Goal: Task Accomplishment & Management: Manage account settings

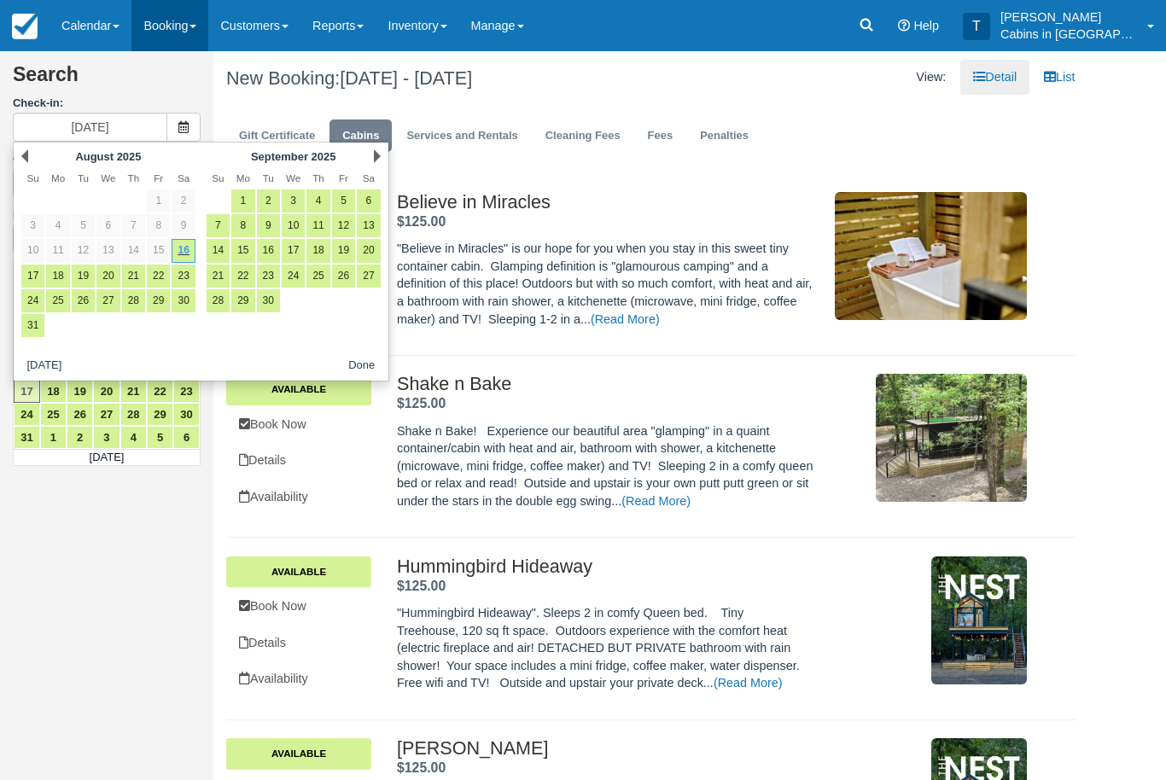
click at [181, 25] on link "Booking" at bounding box center [169, 25] width 77 height 51
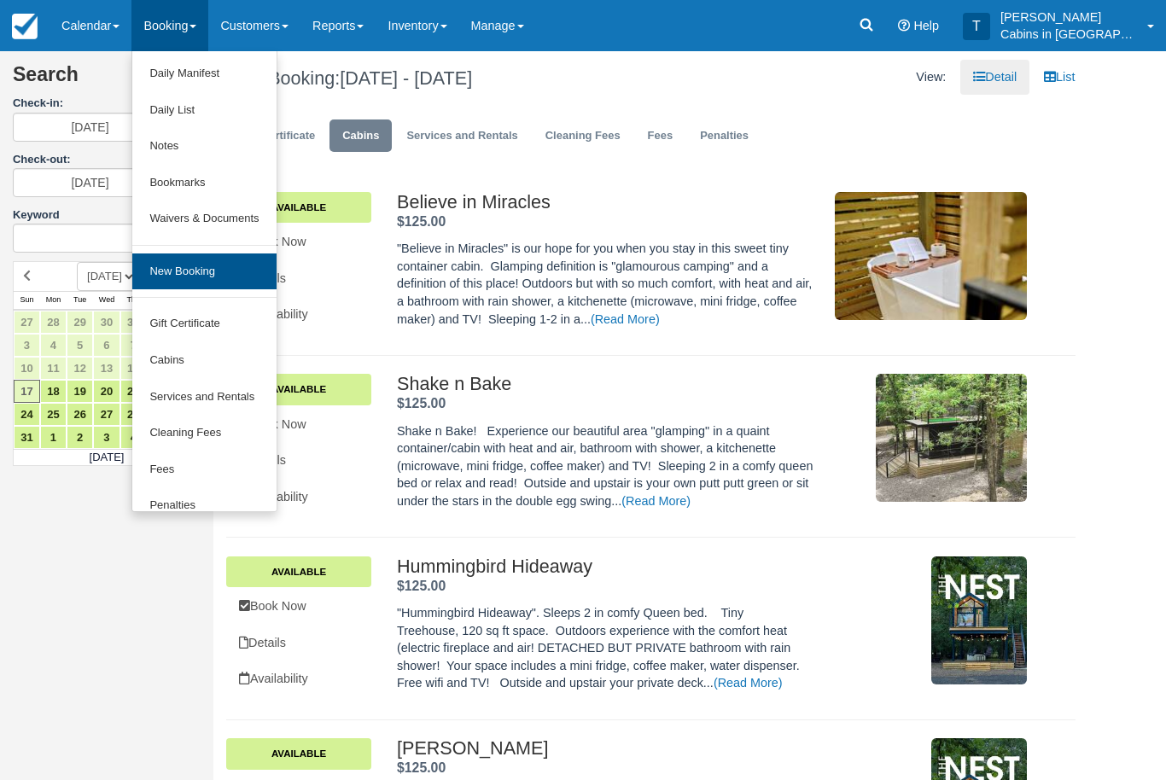
click at [238, 271] on link "New Booking" at bounding box center [203, 272] width 143 height 37
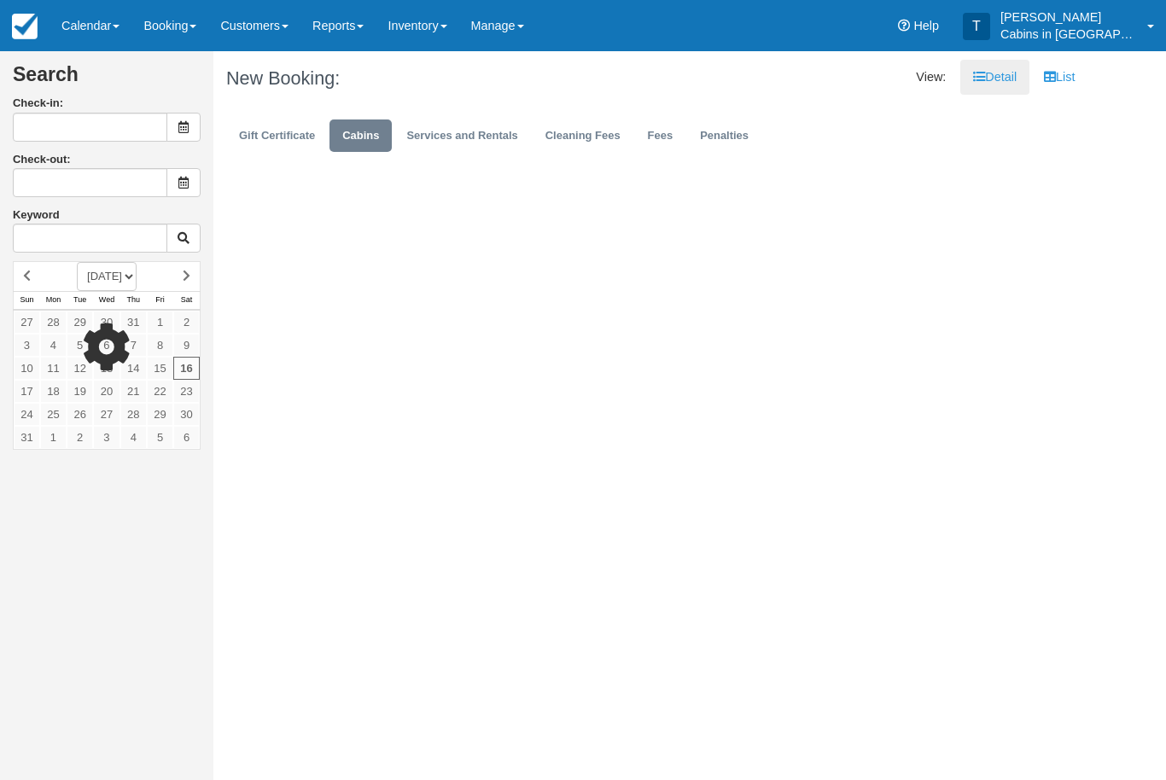
type input "[DATE]"
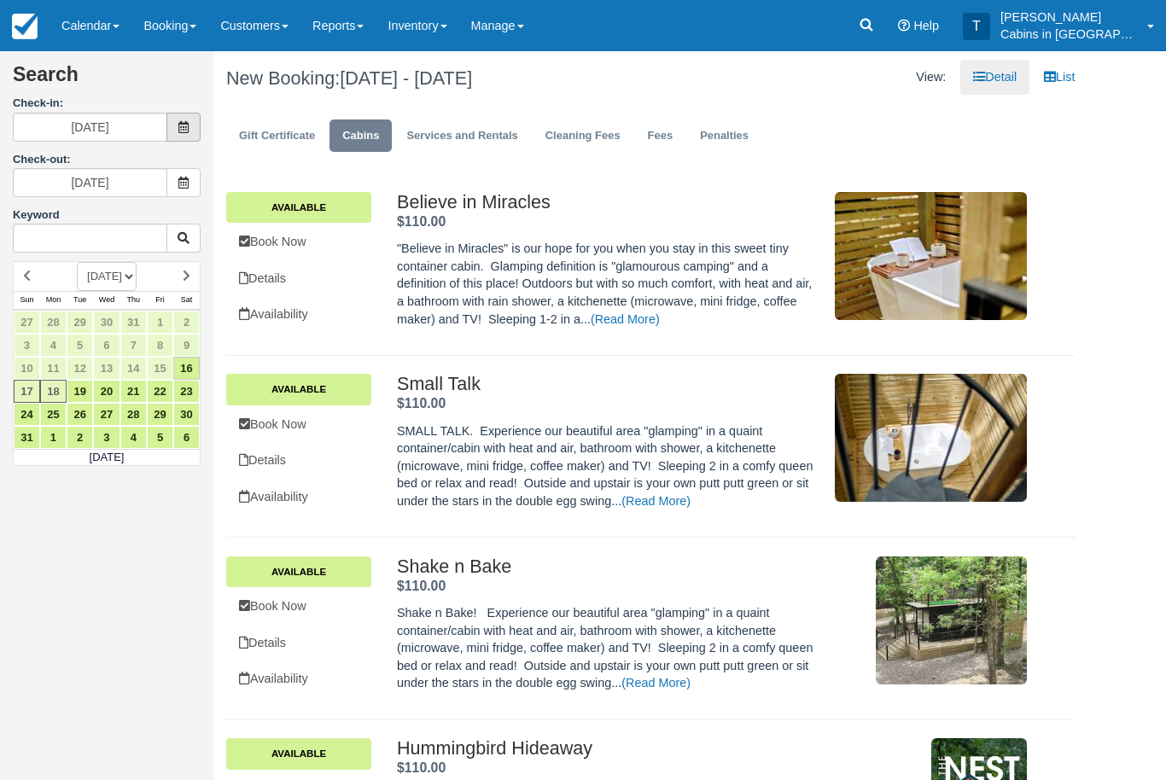
click at [184, 131] on icon at bounding box center [184, 127] width 12 height 12
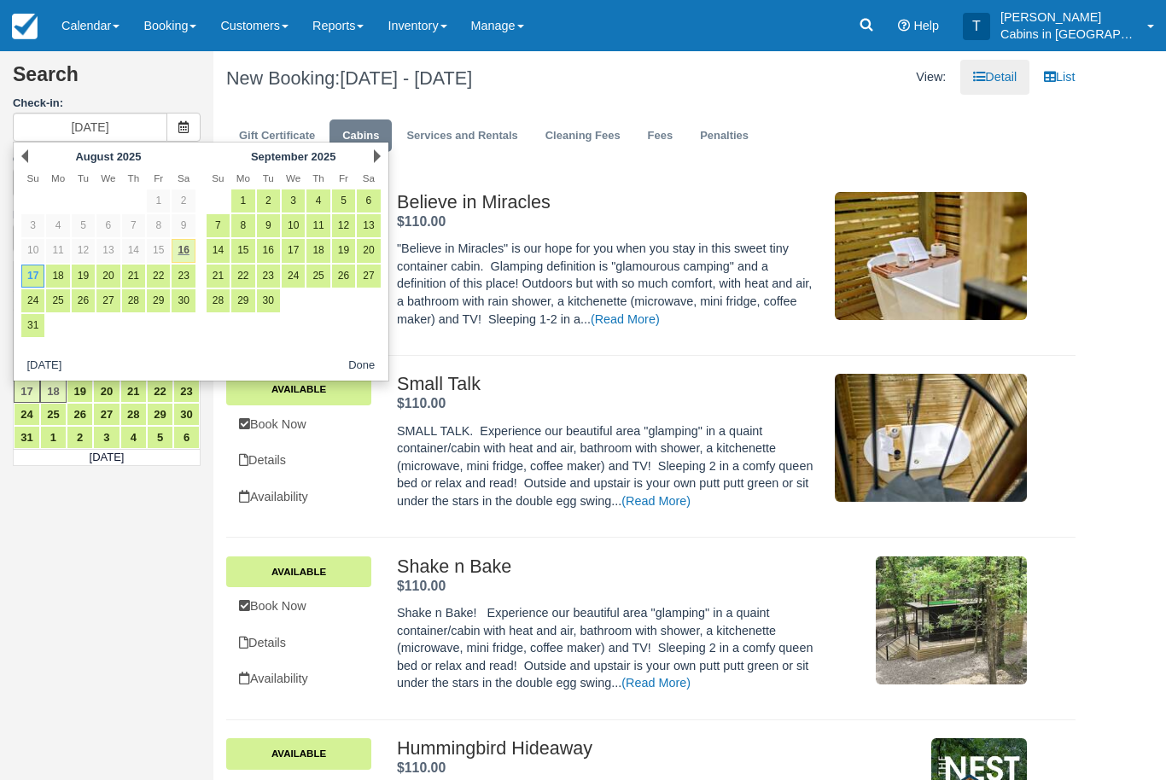
click at [190, 244] on link "16" at bounding box center [183, 250] width 23 height 23
type input "08/16/25"
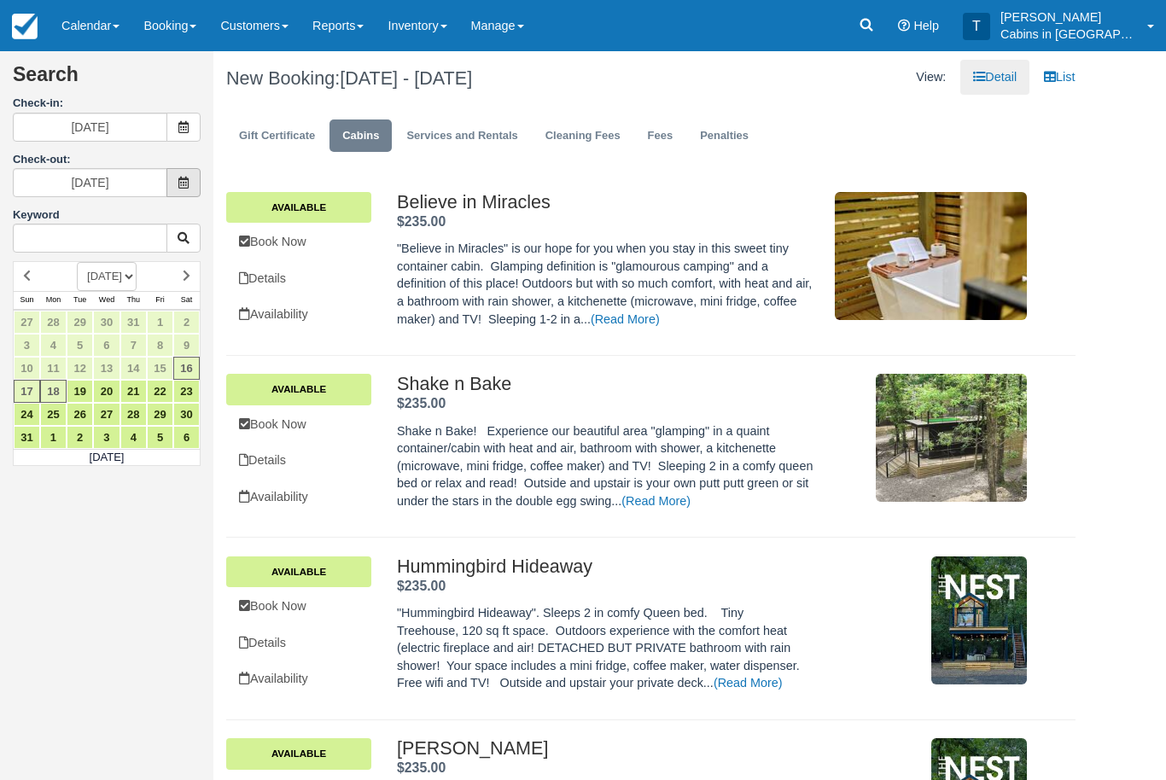
click at [192, 178] on span at bounding box center [183, 182] width 34 height 29
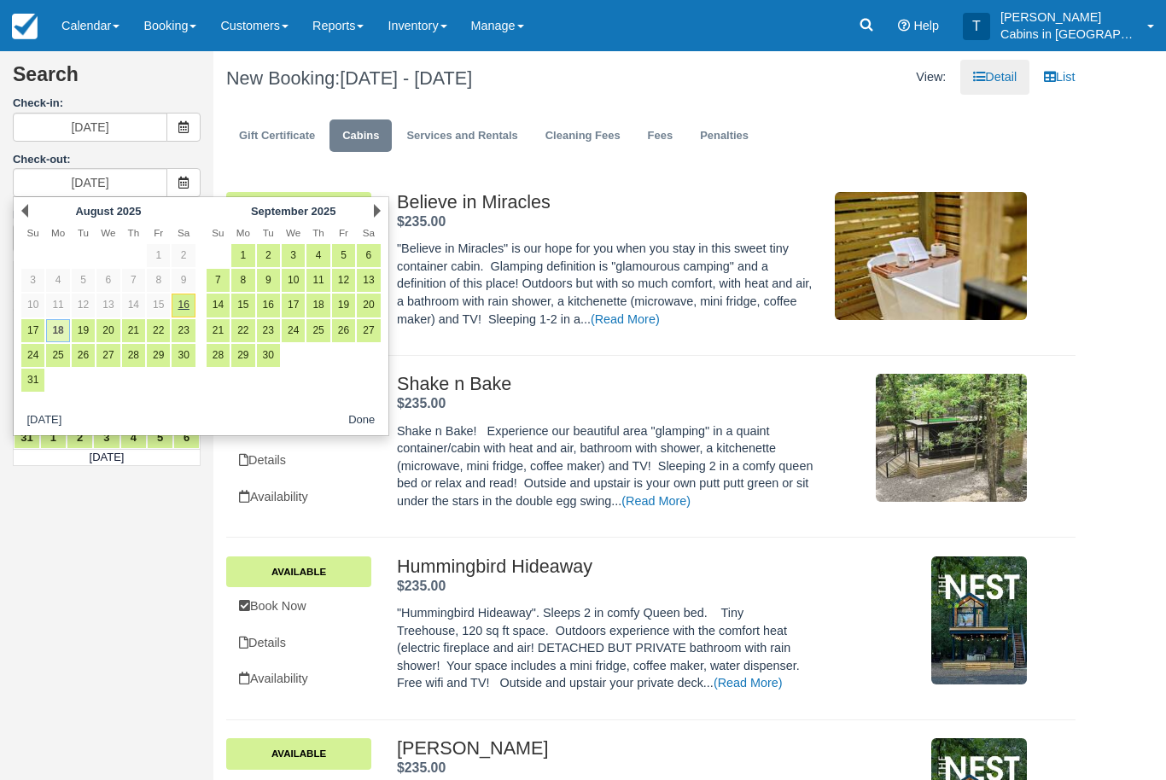
click at [65, 330] on link "18" at bounding box center [57, 330] width 23 height 23
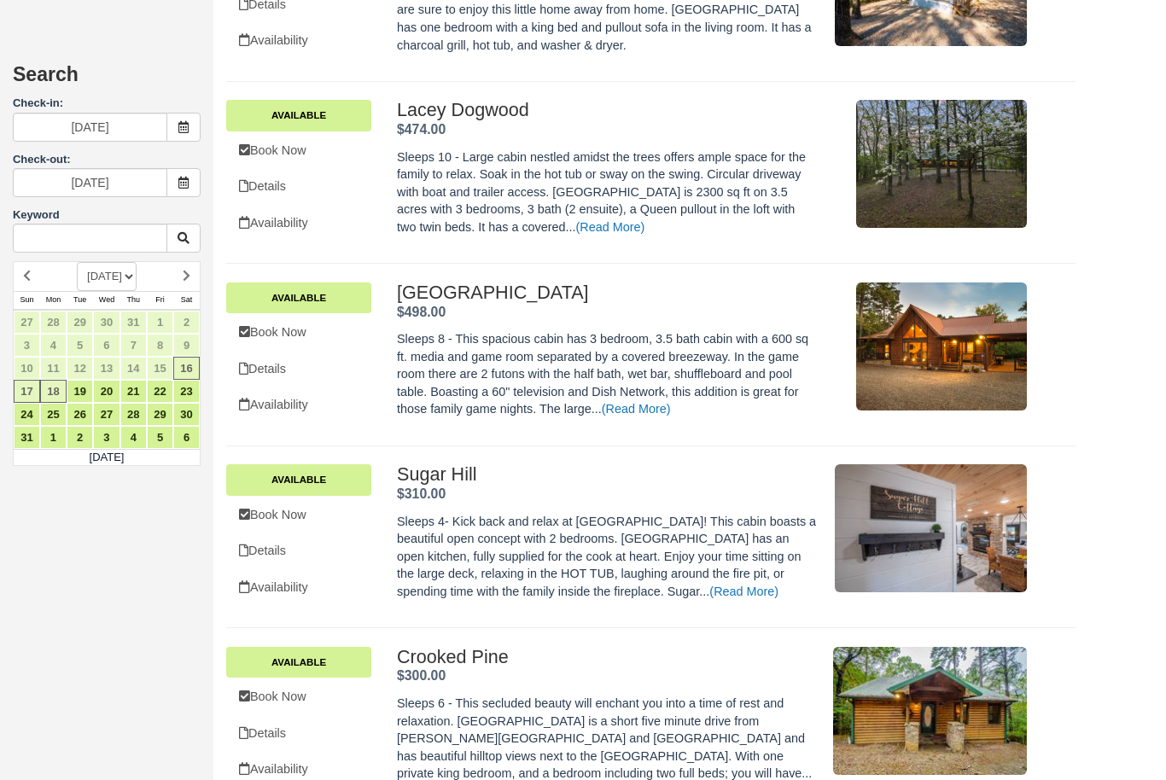
scroll to position [2702, 0]
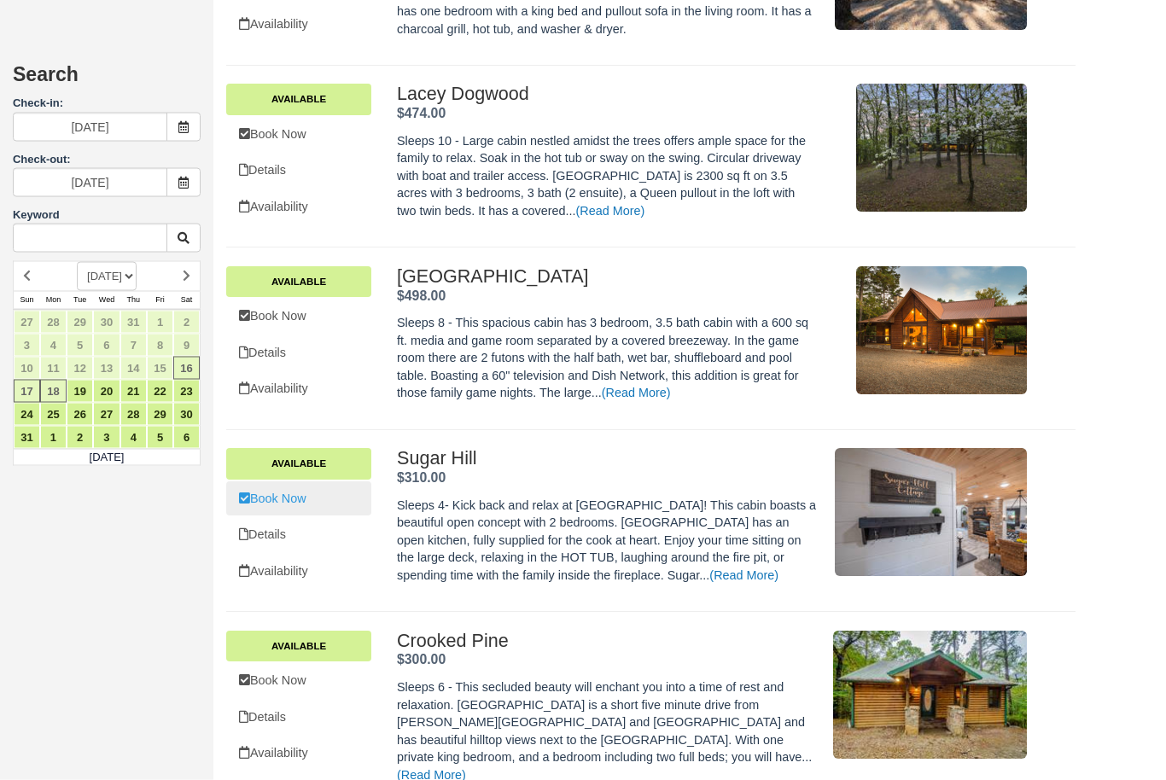
click at [295, 482] on link "Book Now" at bounding box center [298, 499] width 145 height 35
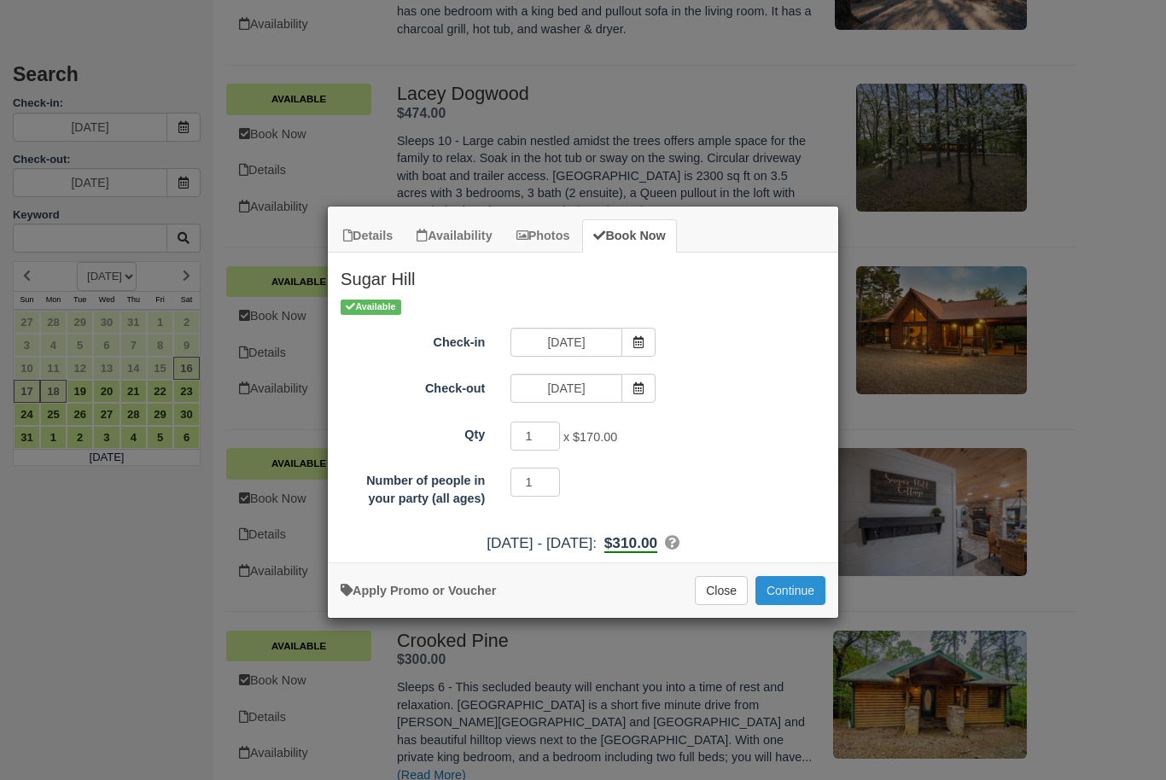
click at [798, 596] on button "Continue" at bounding box center [791, 590] width 70 height 29
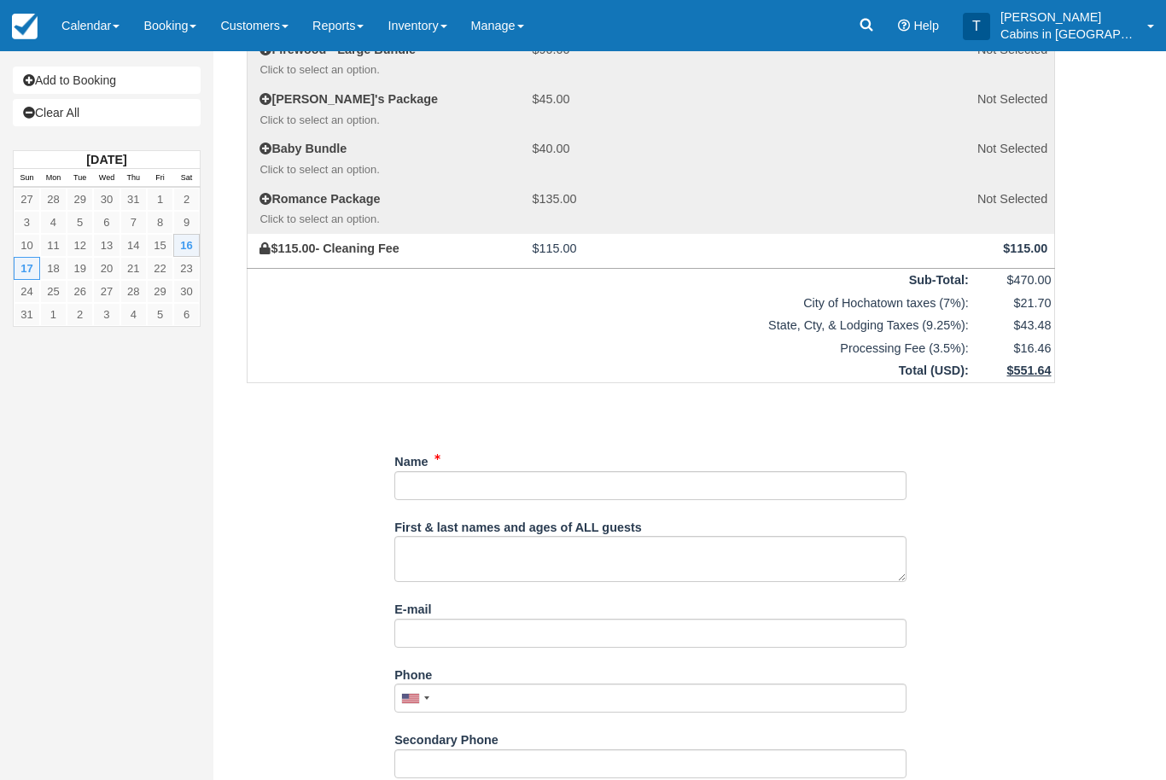
scroll to position [448, 0]
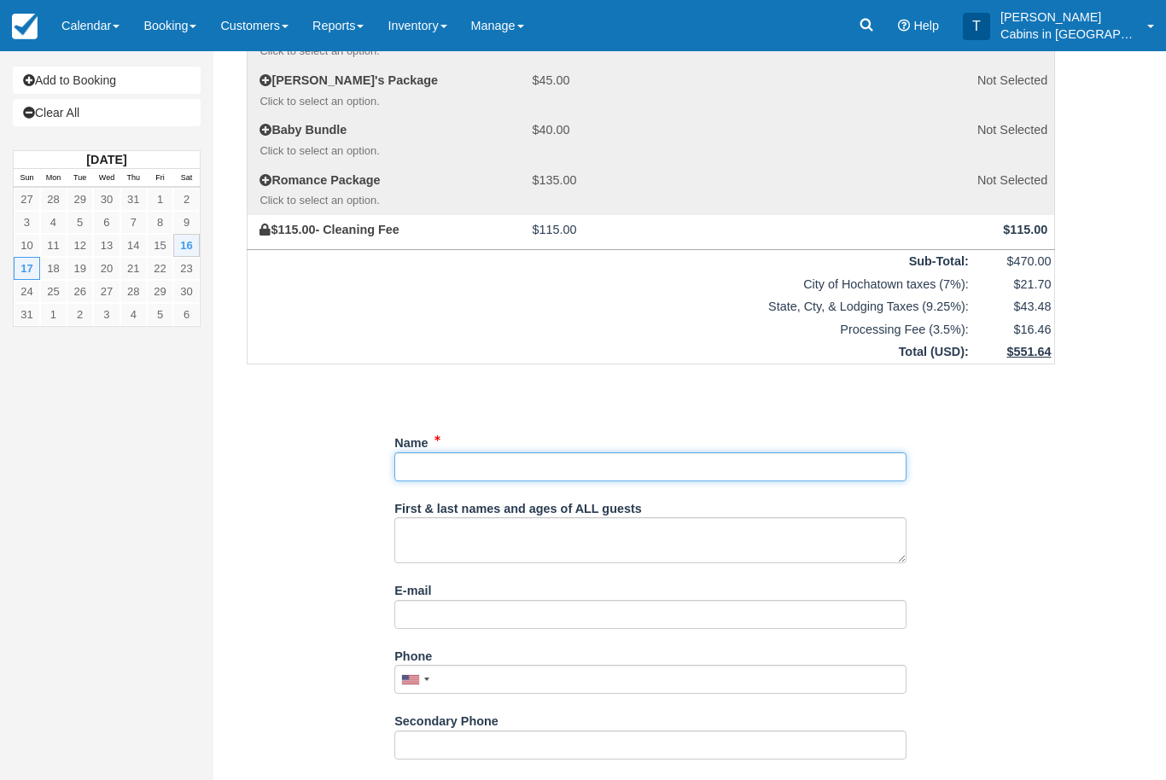
click at [638, 452] on input "Name" at bounding box center [650, 466] width 512 height 29
click at [441, 452] on input "Name" at bounding box center [650, 466] width 512 height 29
type input "[PERSON_NAME]"
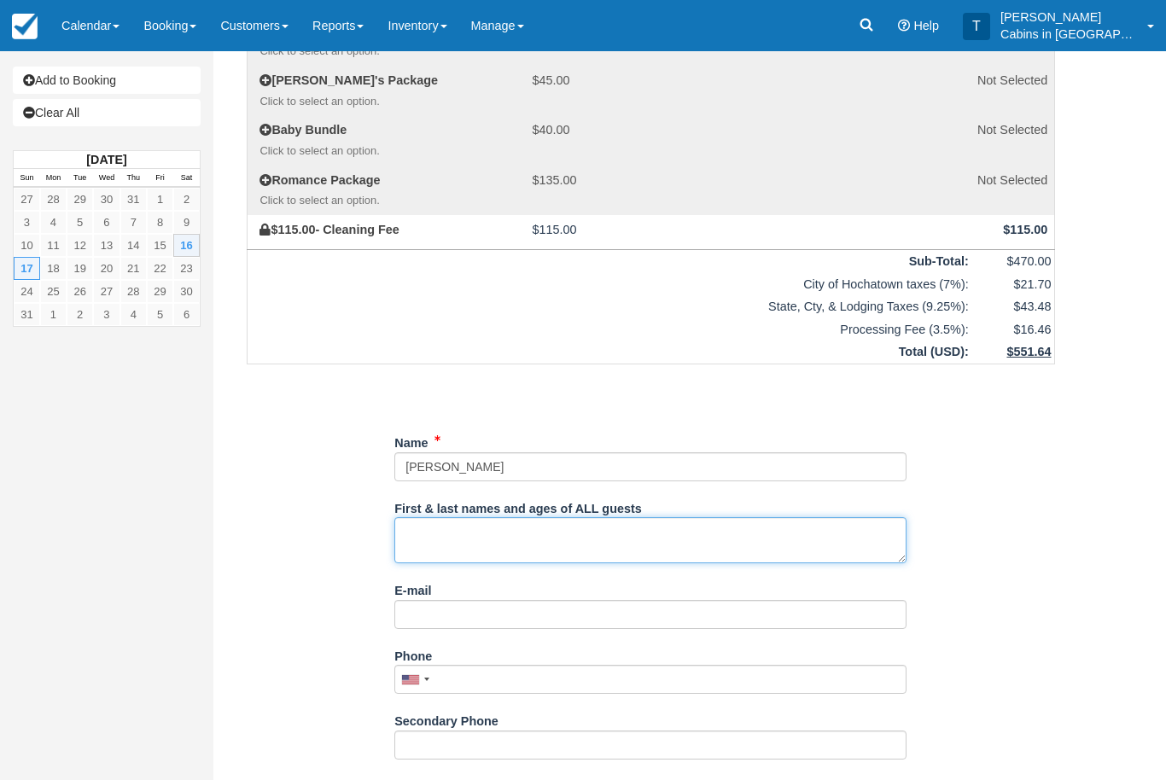
click at [516, 517] on textarea "First & last names and ages of ALL guests" at bounding box center [650, 540] width 512 height 46
type textarea "1 guest"
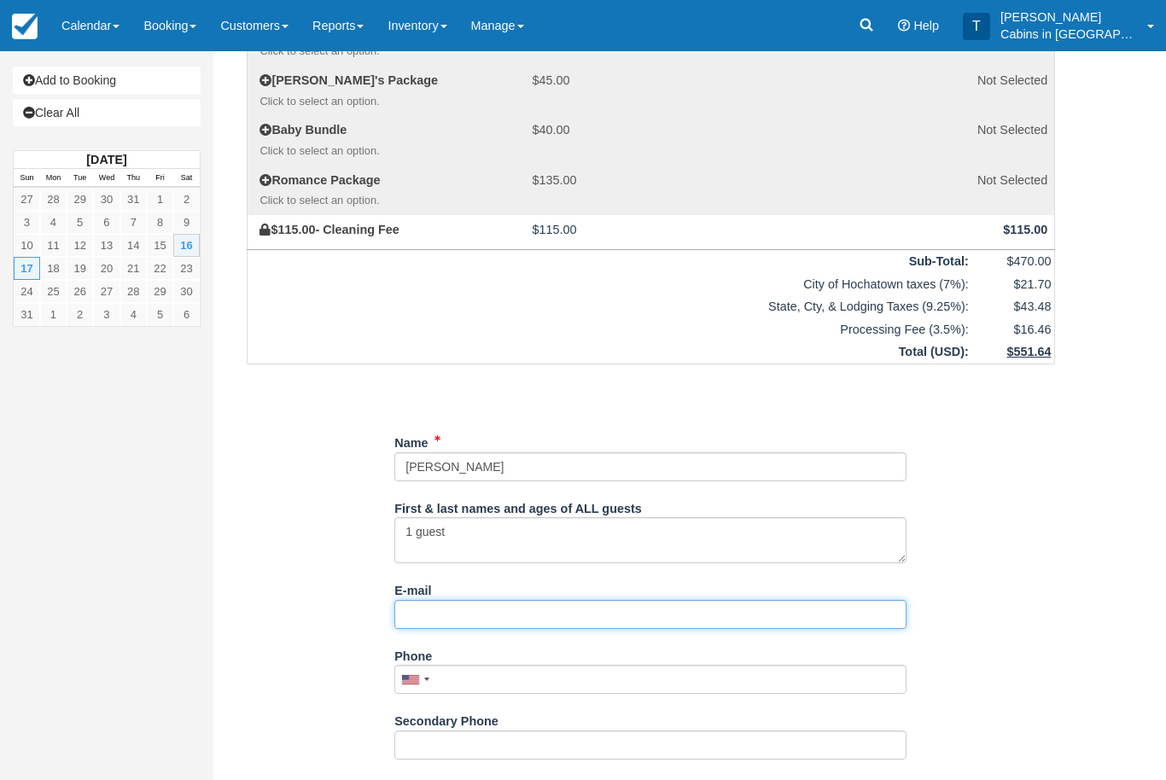
click at [496, 601] on input "E-mail" at bounding box center [650, 614] width 512 height 29
type input "[EMAIL_ADDRESS][DOMAIN_NAME]"
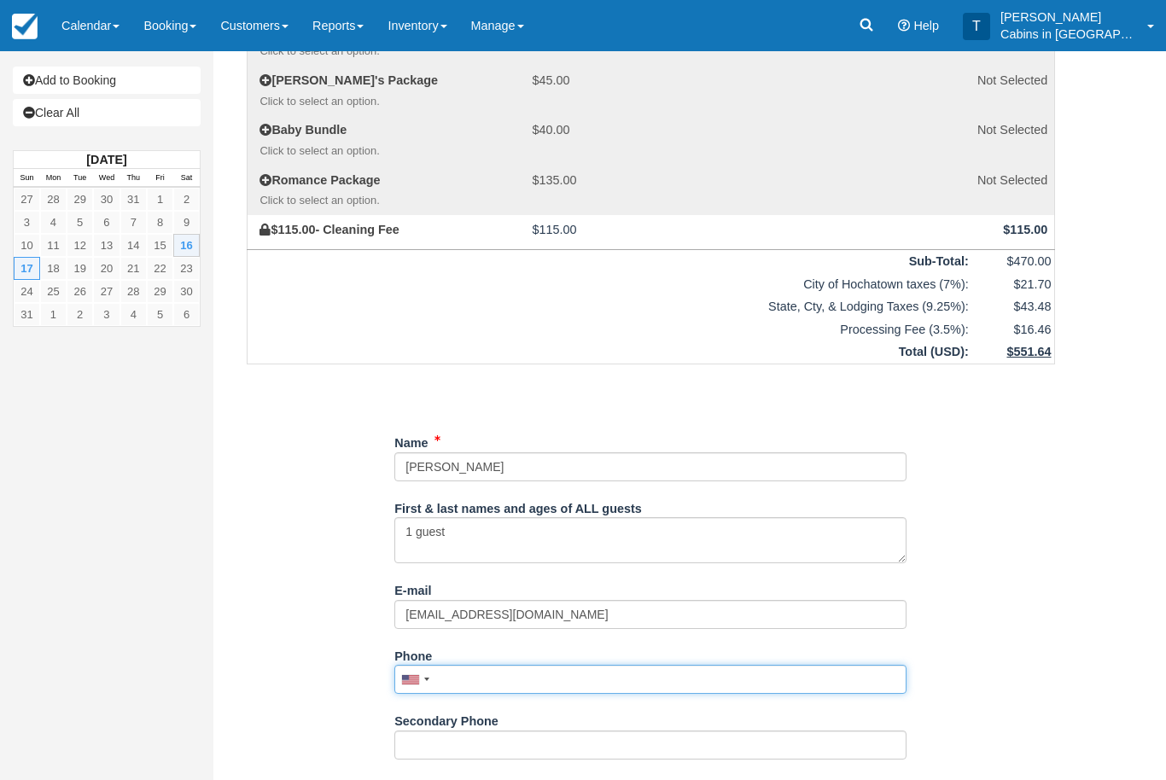
click at [592, 665] on input "Phone" at bounding box center [650, 679] width 512 height 29
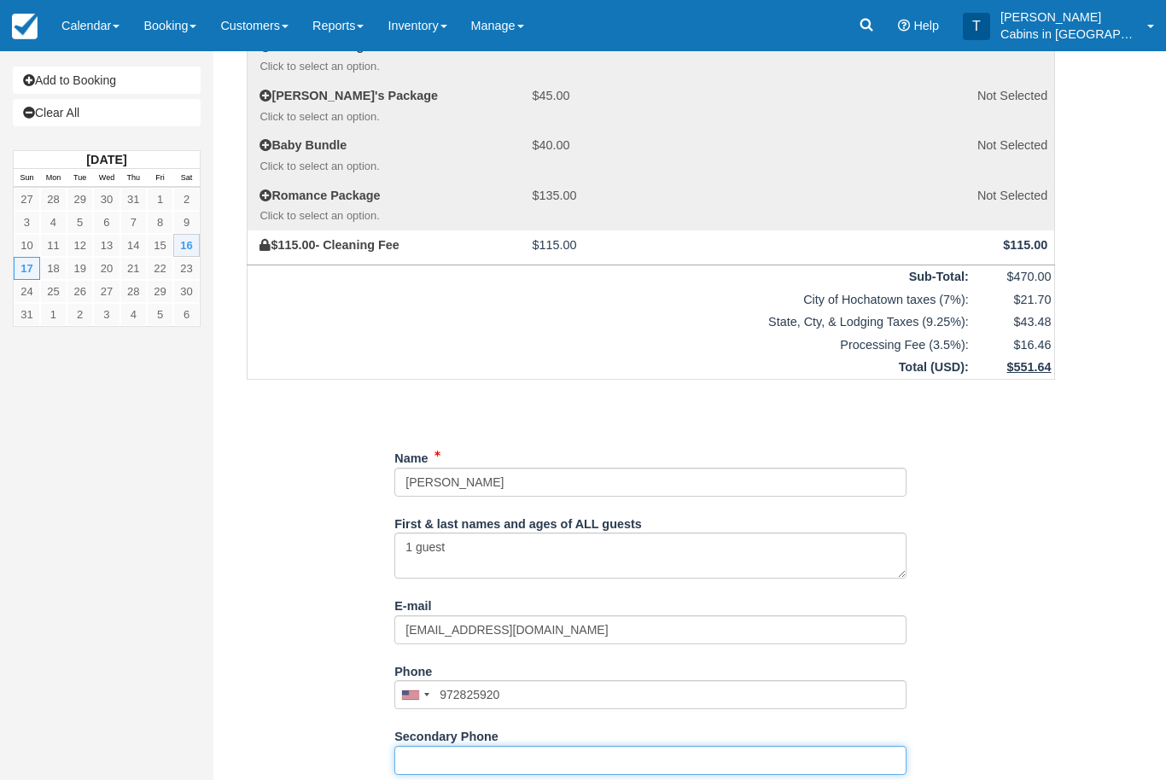
scroll to position [728, 0]
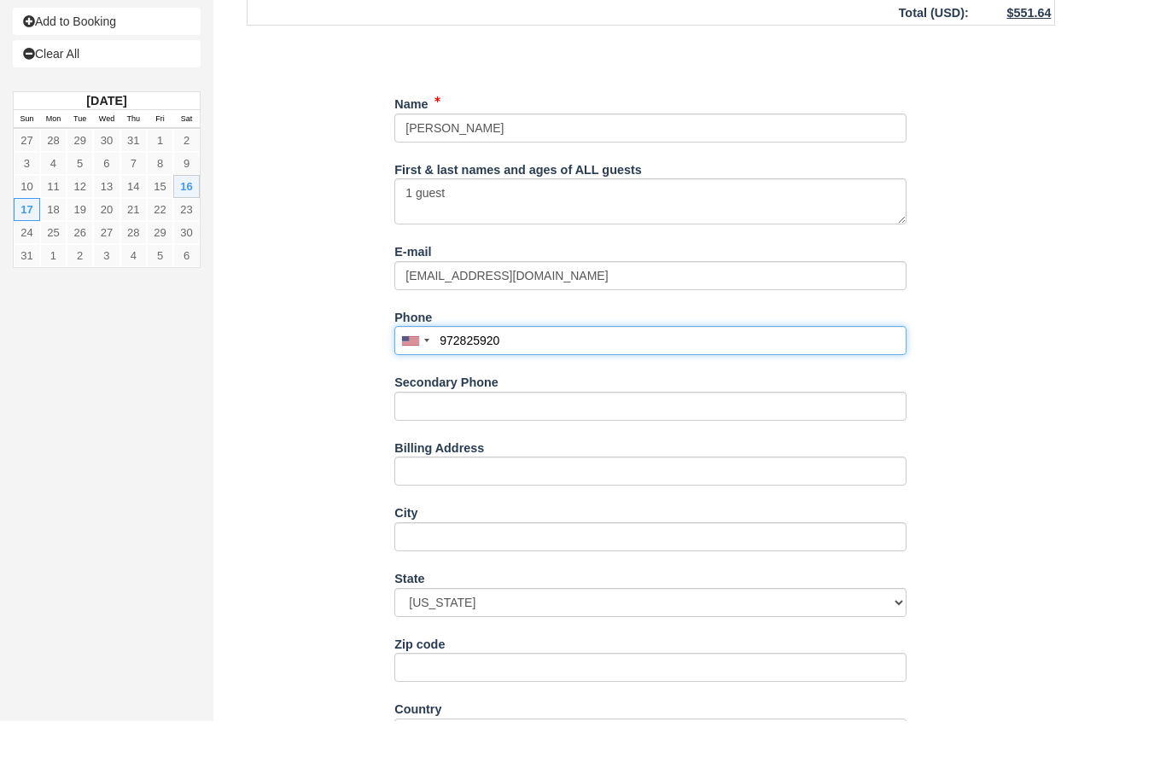
click at [519, 385] on input "972825920" at bounding box center [650, 399] width 512 height 29
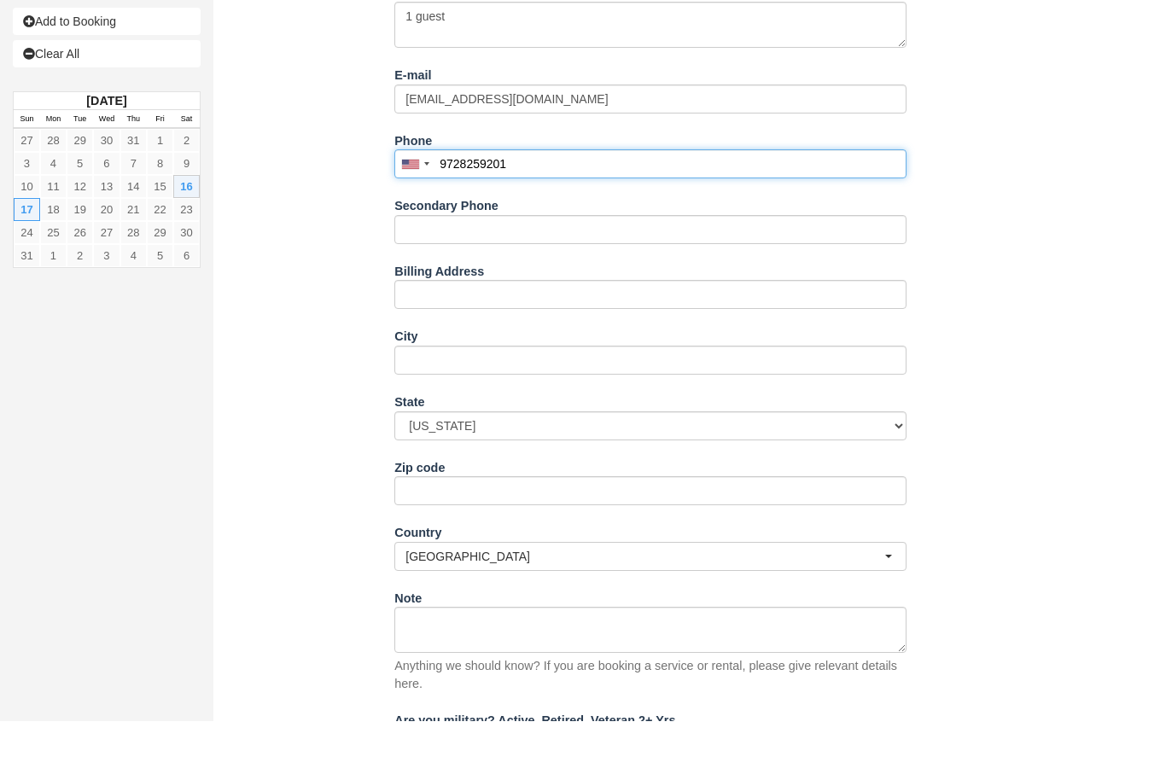
scroll to position [918, 0]
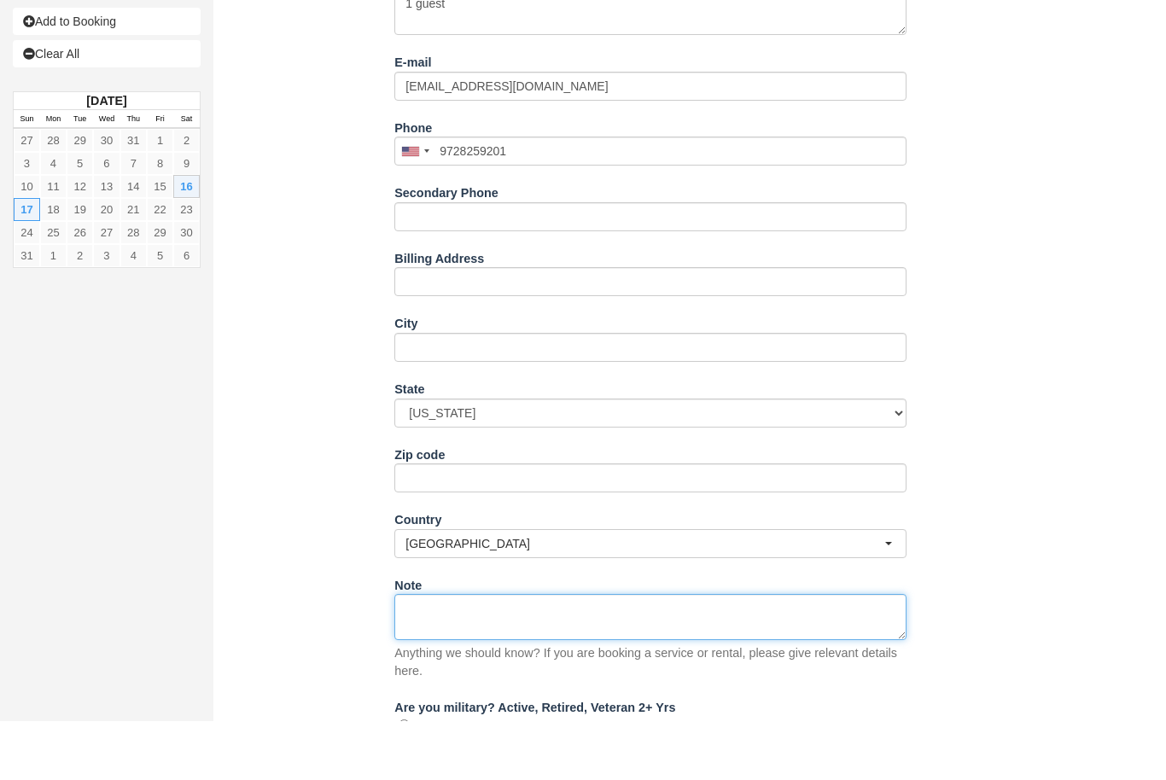
click at [478, 653] on textarea "Note" at bounding box center [650, 676] width 512 height 46
type input "(972) 825-9201"
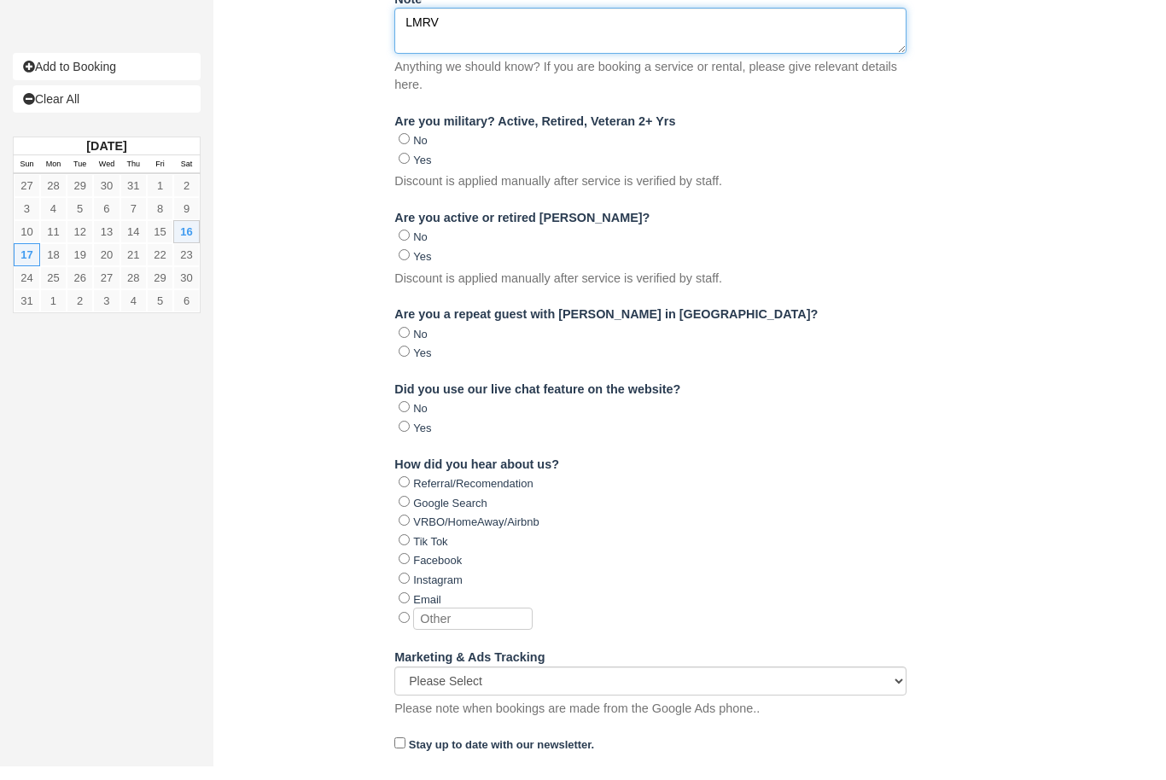
scroll to position [1574, 0]
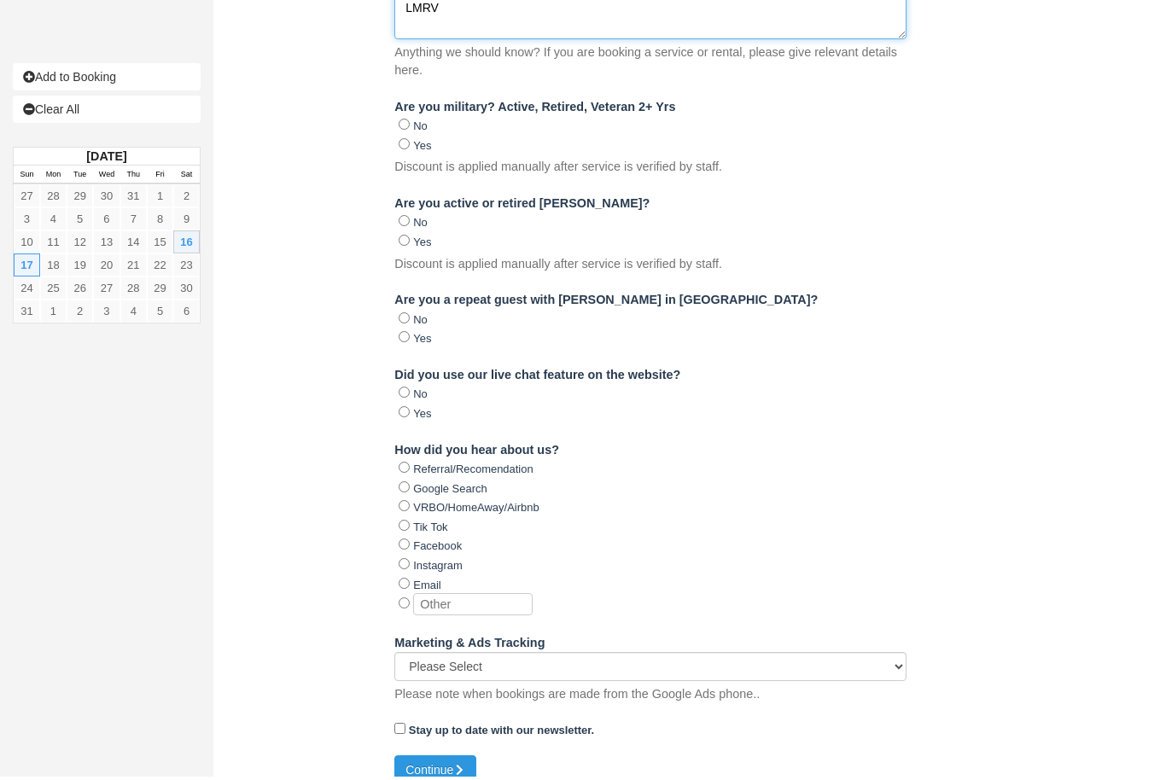
type textarea "LMRV"
click at [400, 597] on div at bounding box center [653, 608] width 508 height 22
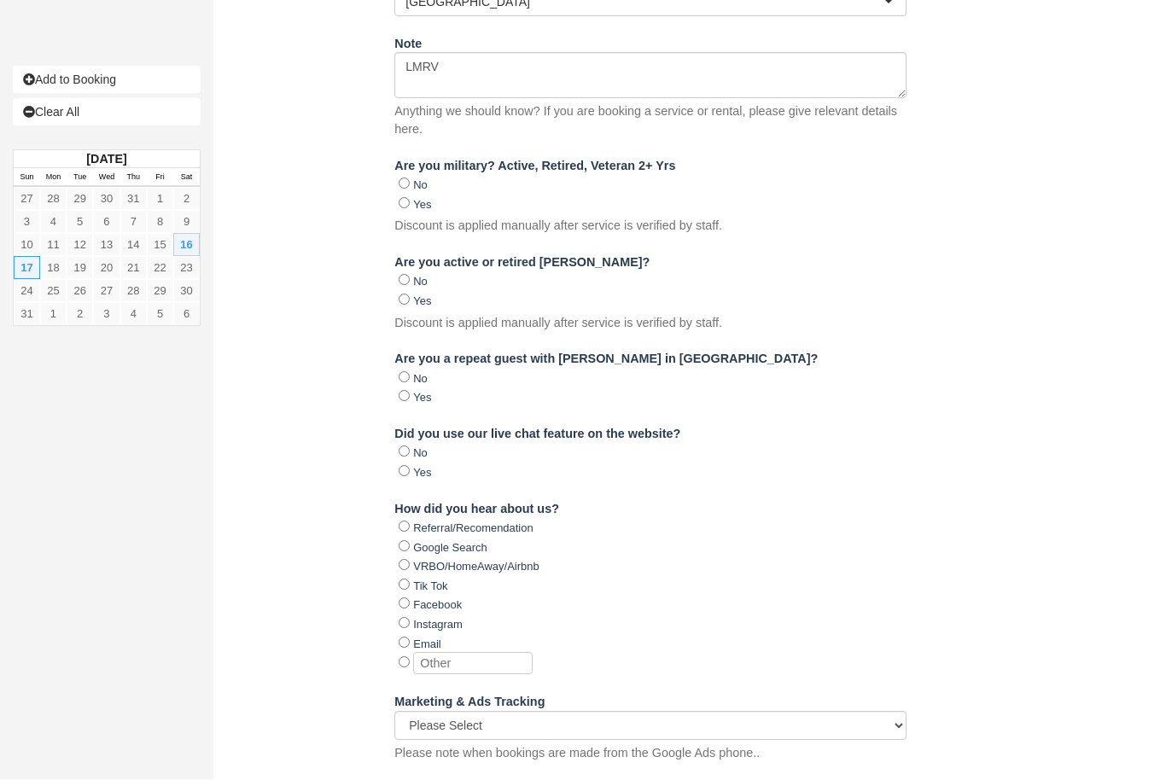
click at [403, 657] on input "radio" at bounding box center [404, 662] width 11 height 11
radio input "true"
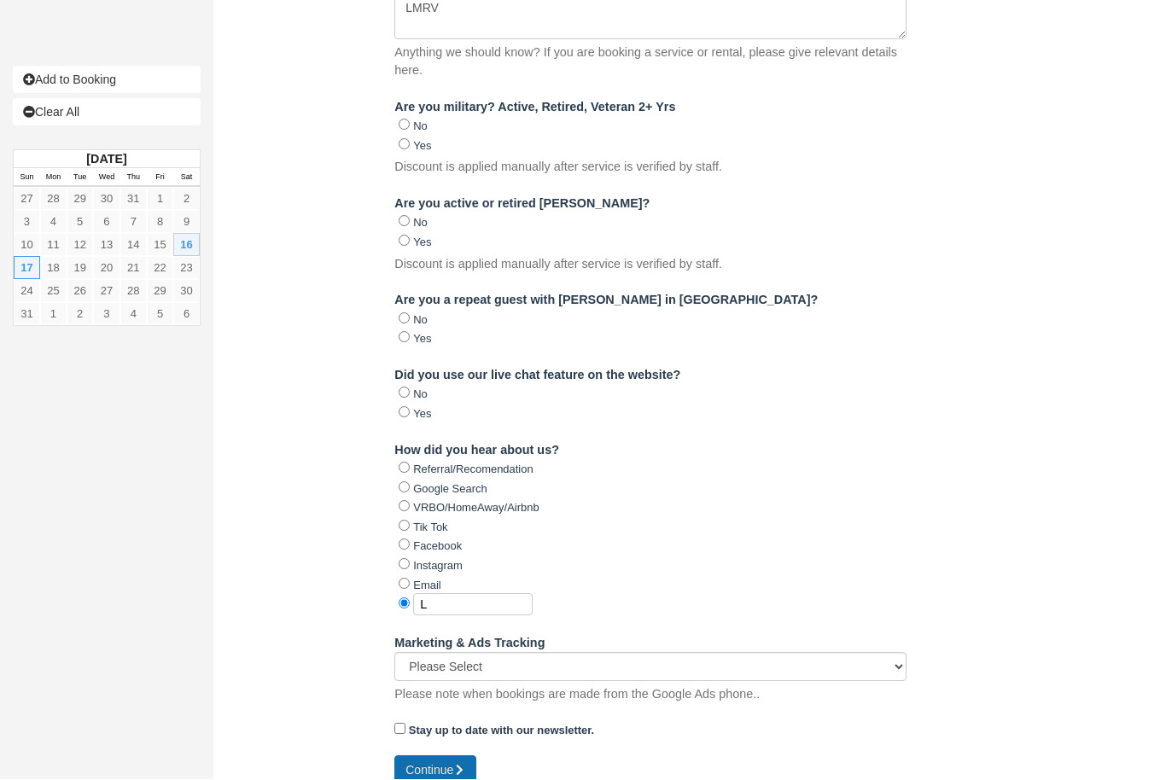
scroll to position [1574, 0]
type input "LMVR"
click at [449, 759] on button "Continue" at bounding box center [435, 773] width 82 height 29
type input "[PHONE_NUMBER]"
radio input "true"
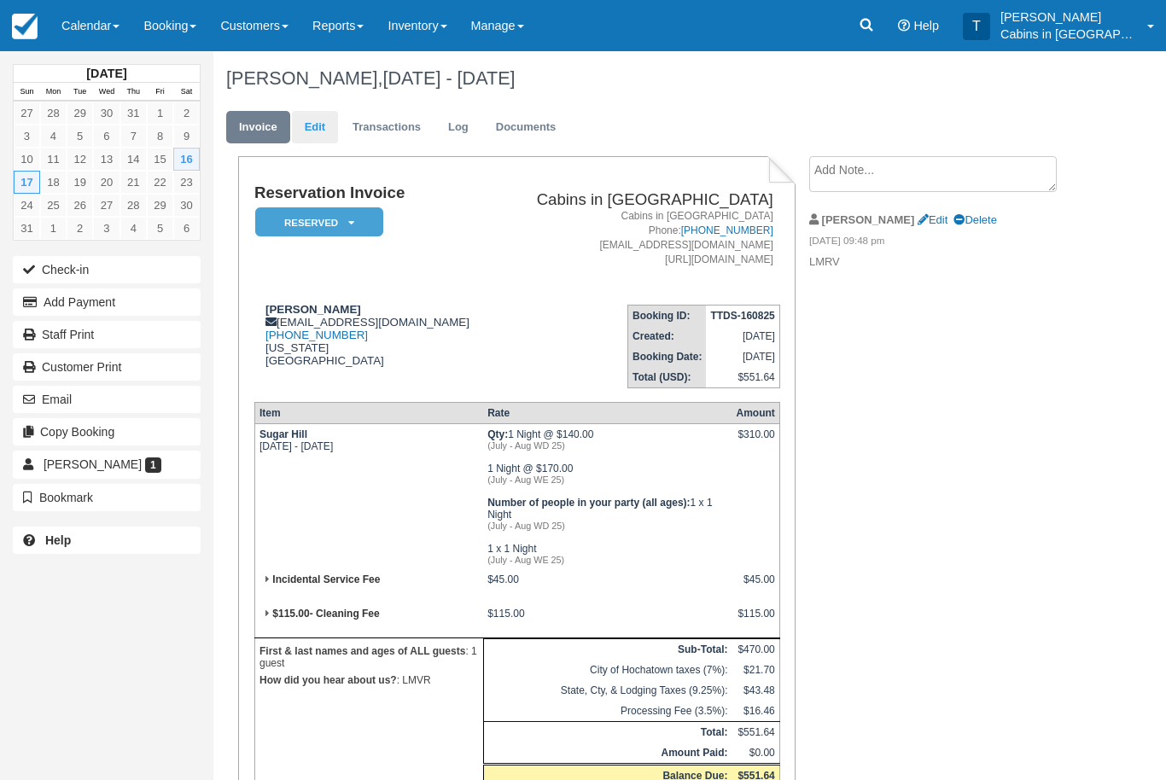
click at [318, 126] on link "Edit" at bounding box center [315, 127] width 46 height 33
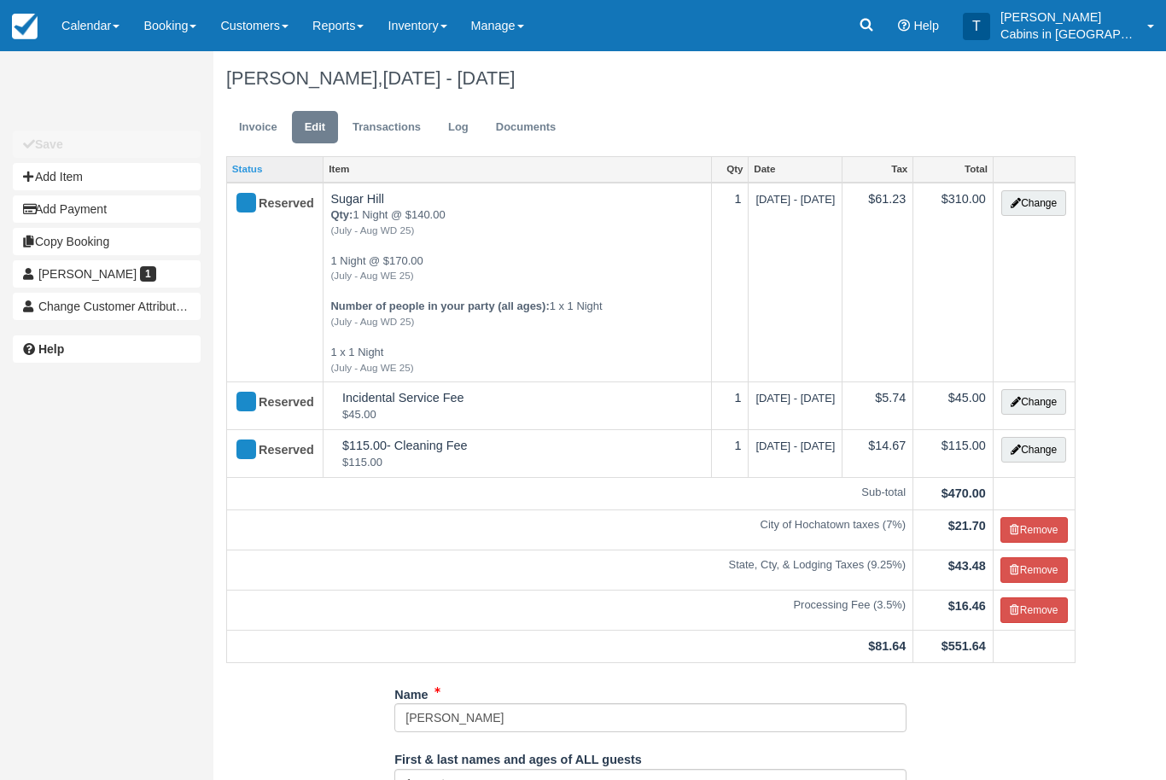
click at [248, 162] on link "Status" at bounding box center [275, 169] width 96 height 24
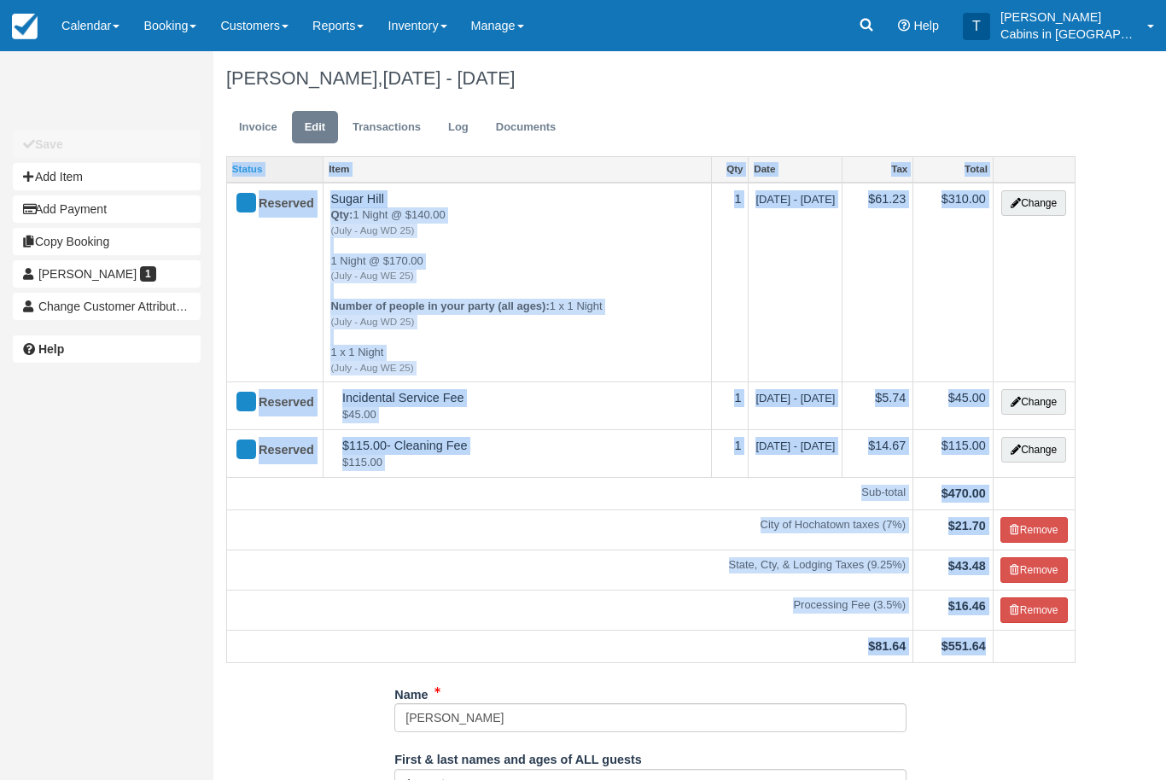
copy table "Status Item Qty Date Tax Total Reserved Sugar Hill Qty: 1 Night @ $140.00 (July…"
click at [255, 120] on link "Invoice" at bounding box center [258, 127] width 64 height 33
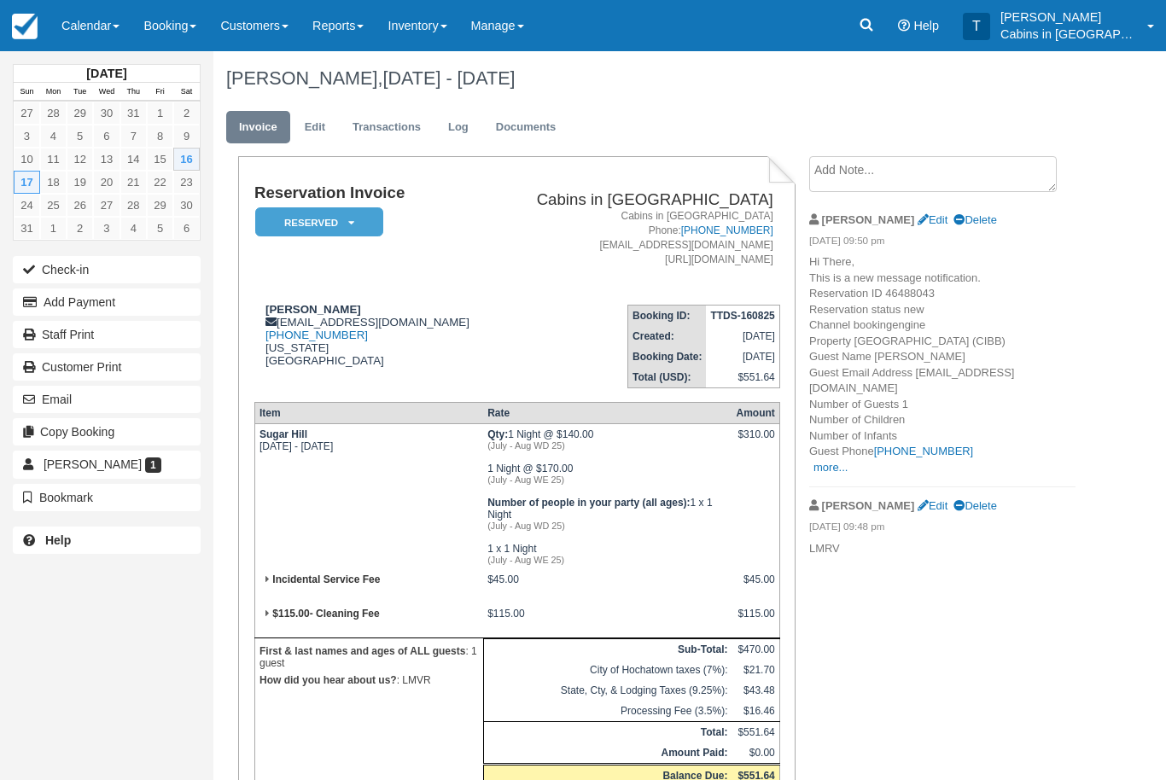
click at [907, 184] on textarea at bounding box center [933, 174] width 248 height 36
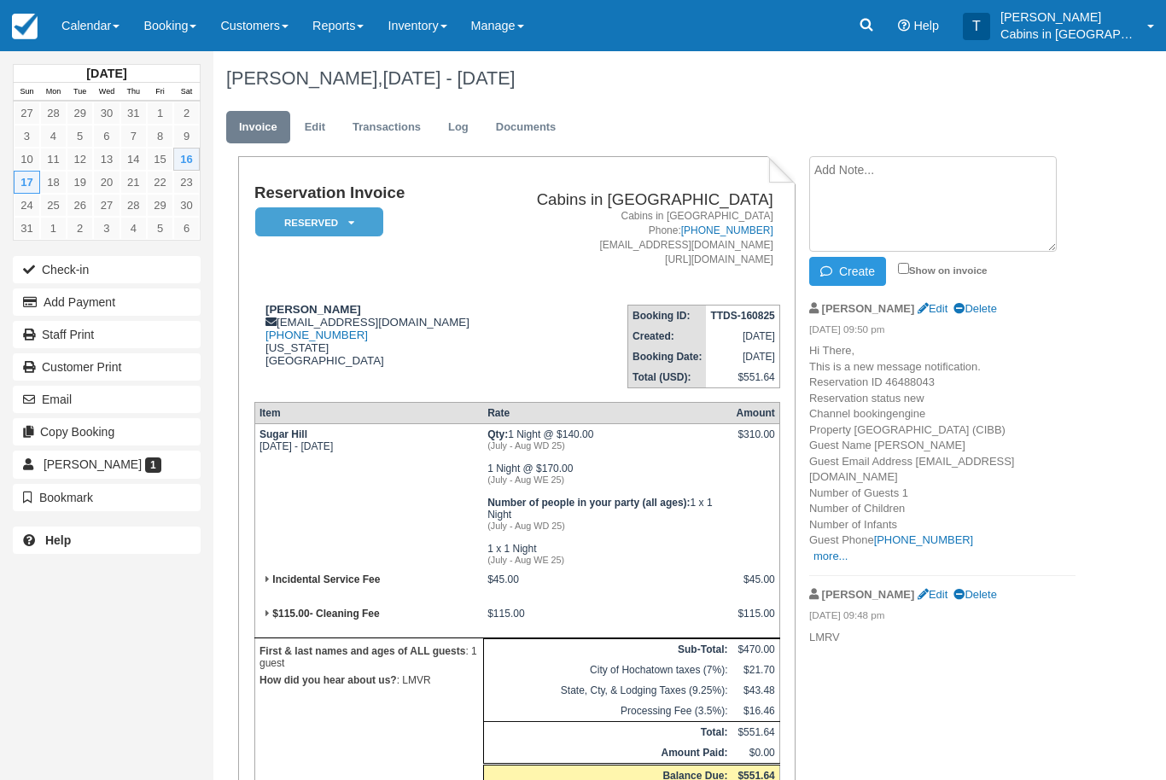
click at [891, 190] on textarea at bounding box center [933, 204] width 248 height 96
paste textarea "Status Item Qty Date Tax Total Reserved Sugar Hill Qty: 1 Night @ $140.00 (July…"
type textarea "Status Item Qty Date Tax Total Reserved Sugar Hill Qty: 1 Night @ $140.00 (July…"
click at [861, 269] on button "Create" at bounding box center [847, 271] width 77 height 29
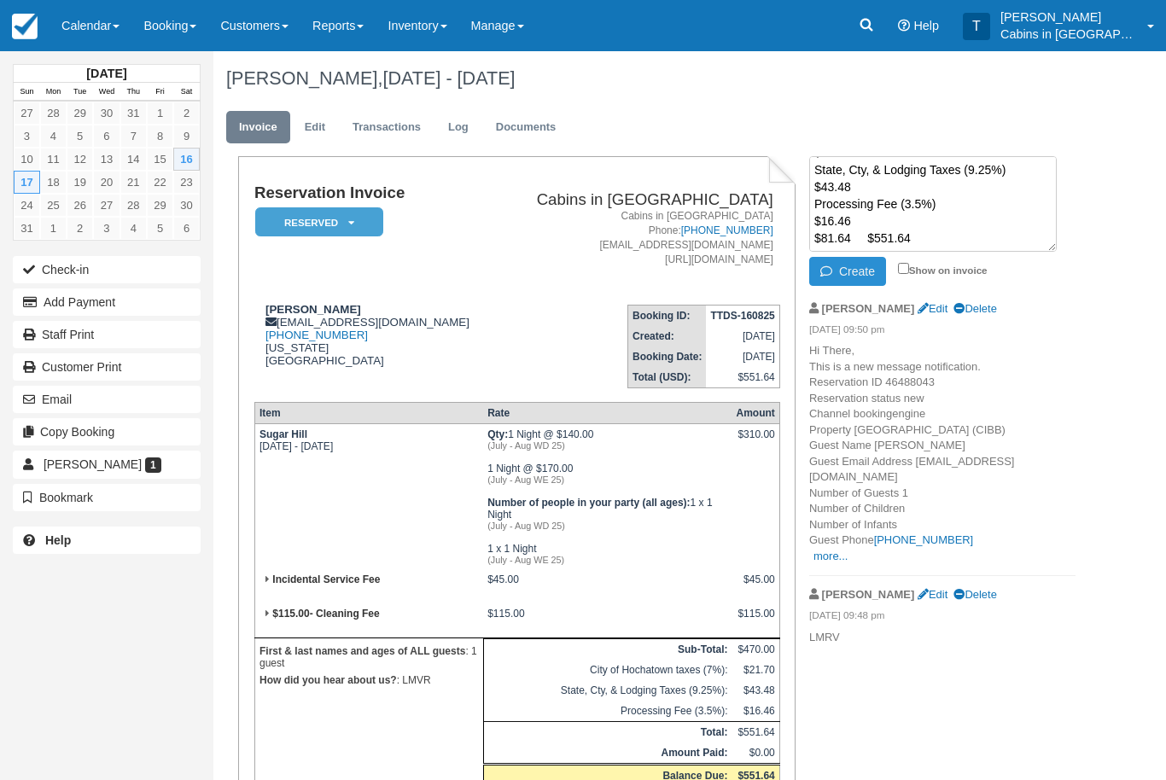
scroll to position [0, 0]
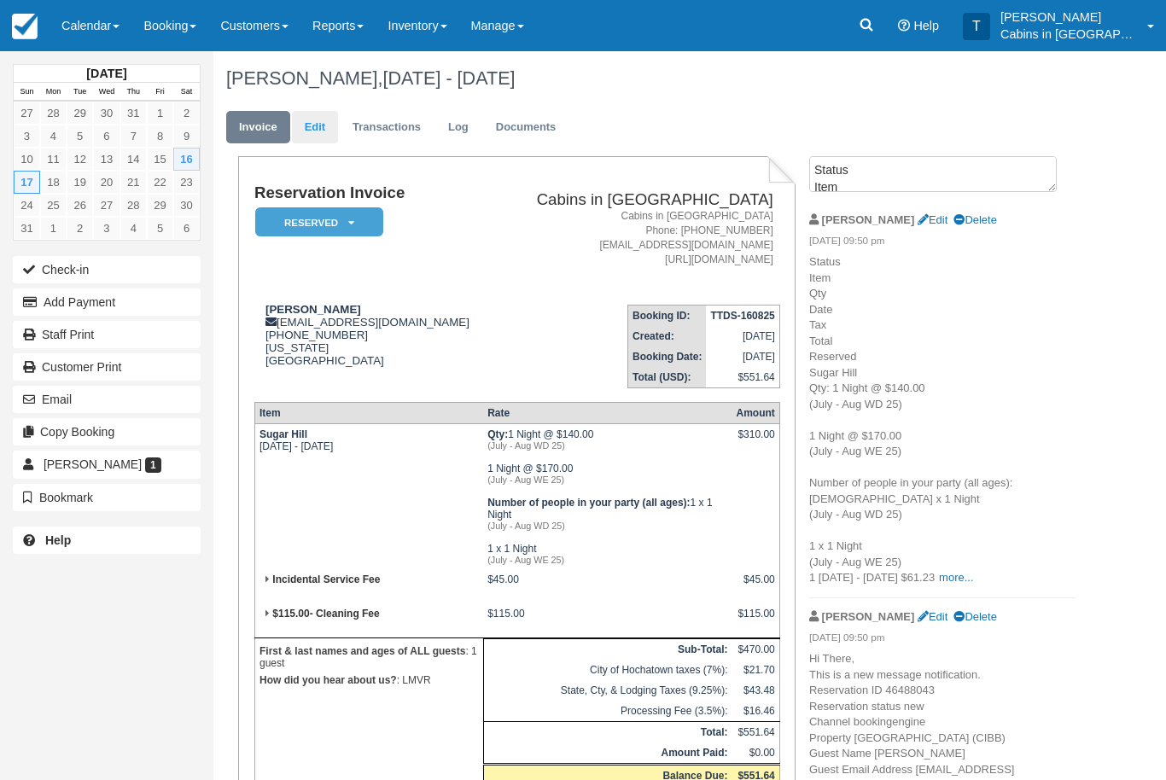
click at [302, 126] on link "Edit" at bounding box center [315, 127] width 46 height 33
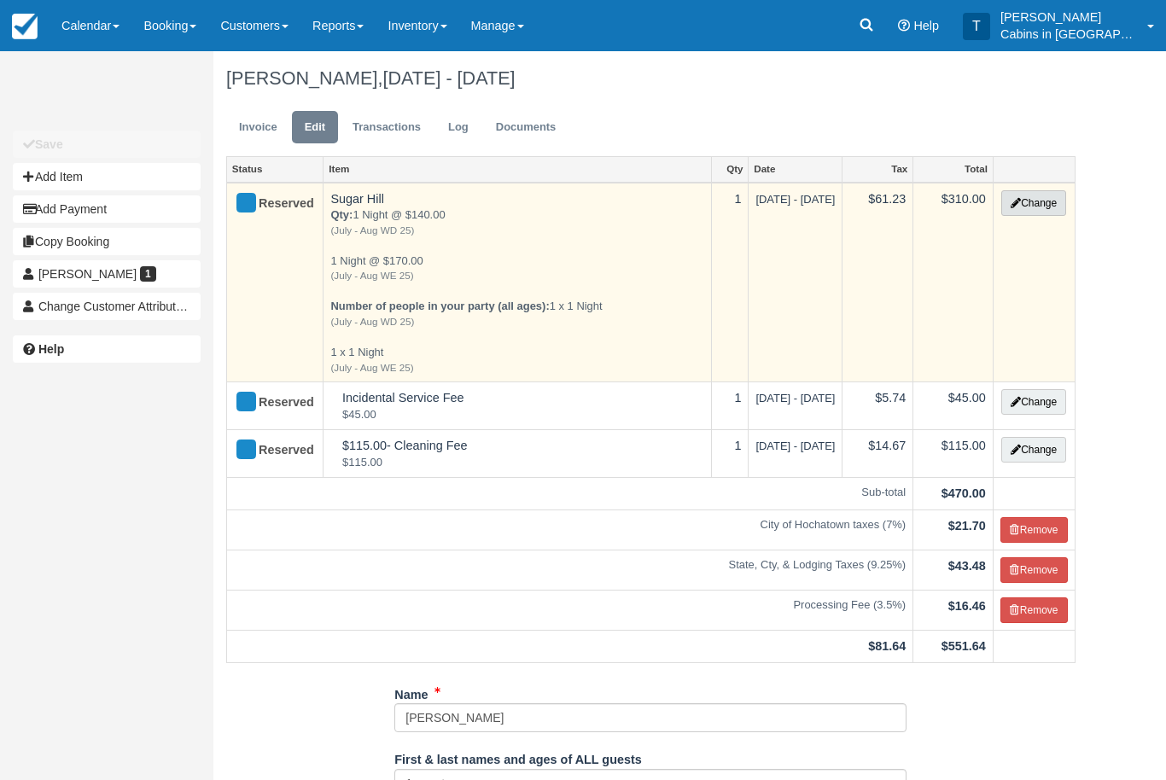
click at [1049, 190] on button "Change" at bounding box center [1033, 203] width 65 height 26
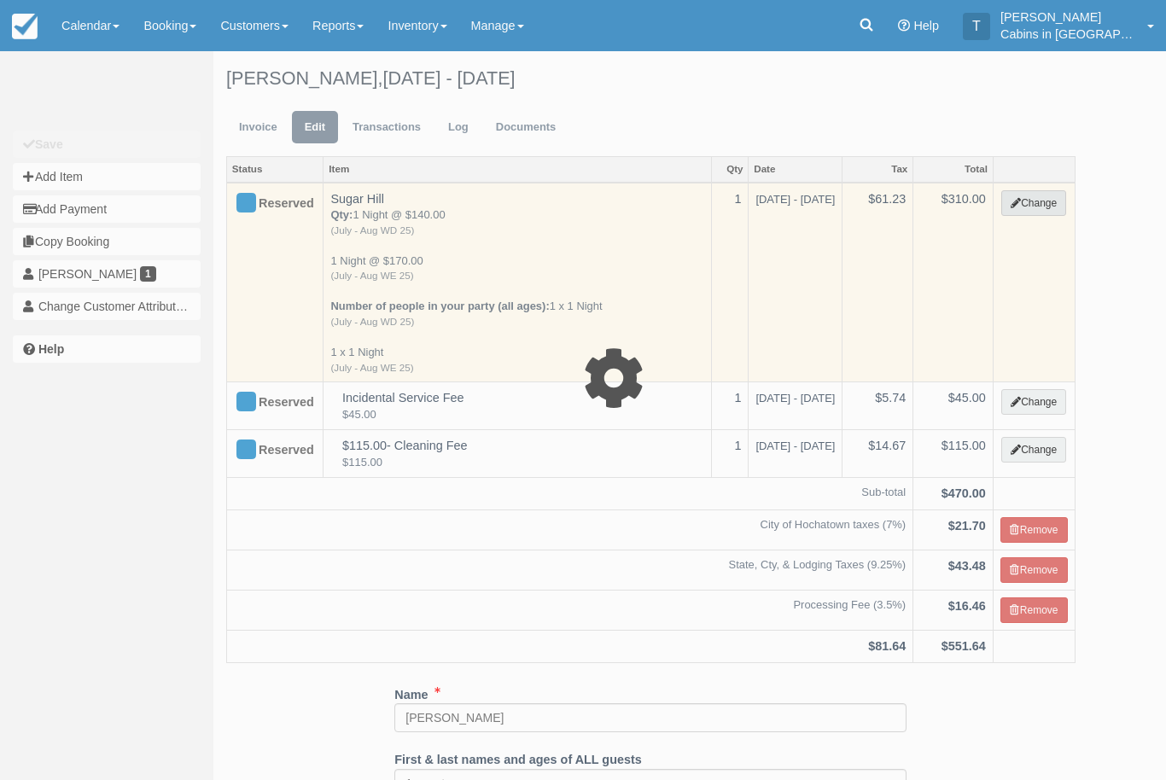
select select "1"
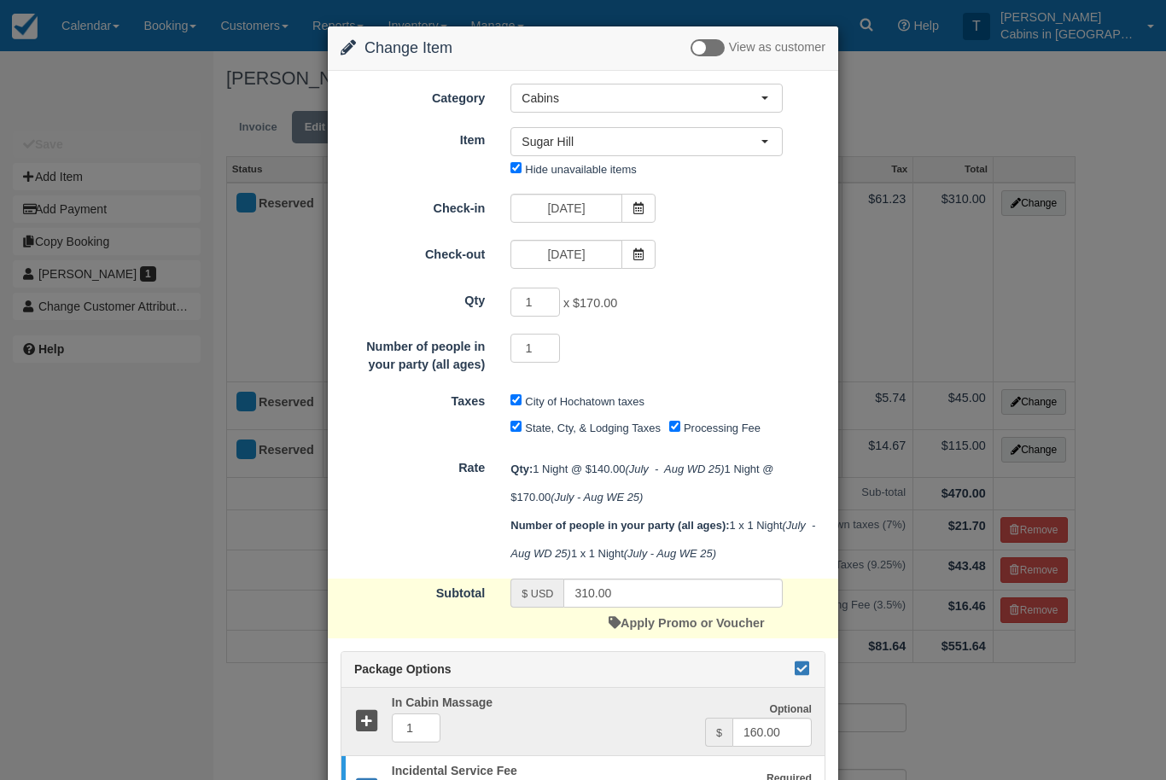
click at [798, 674] on icon at bounding box center [801, 668] width 20 height 12
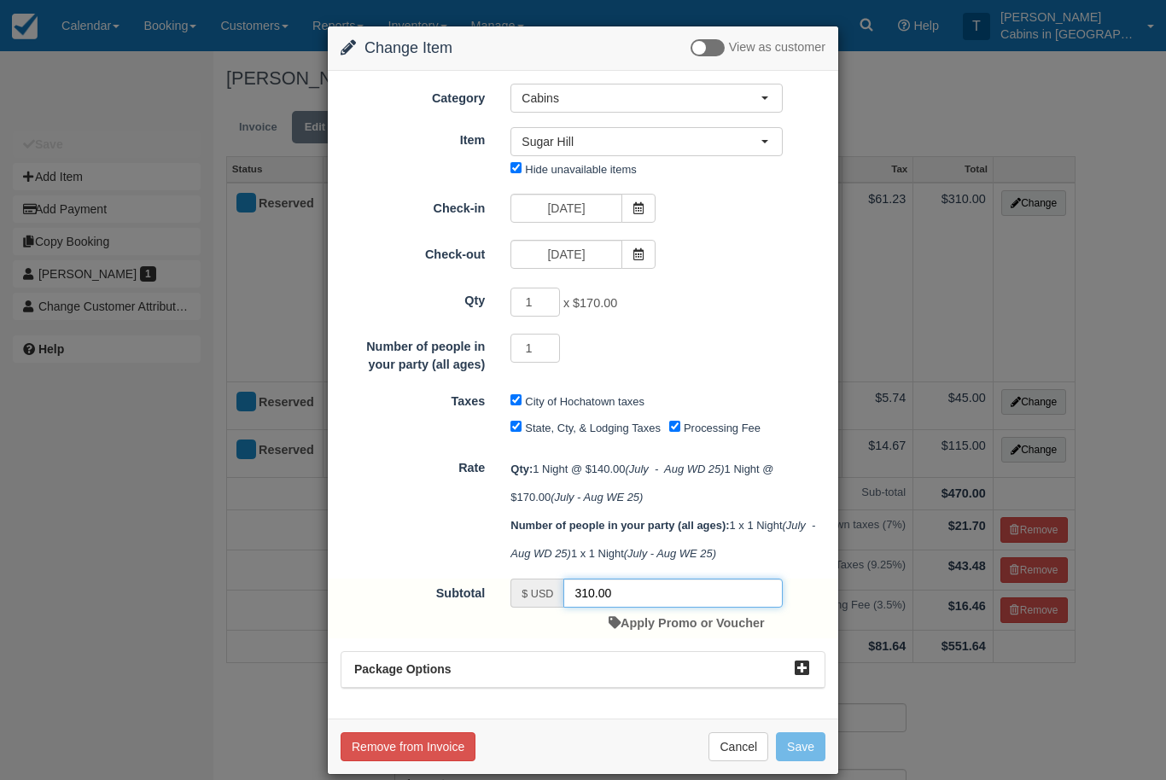
click at [634, 608] on input "310.00" at bounding box center [672, 593] width 219 height 29
type input "3"
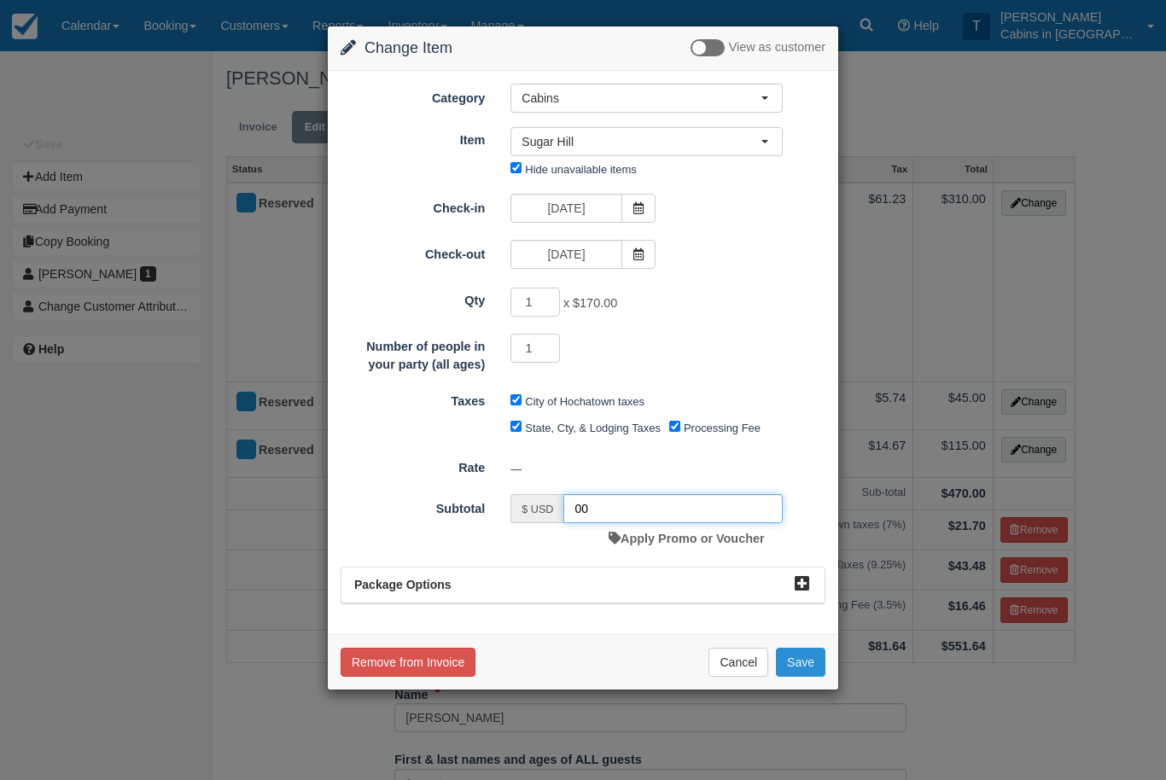
type input "00"
click at [811, 656] on button "Save" at bounding box center [801, 662] width 50 height 29
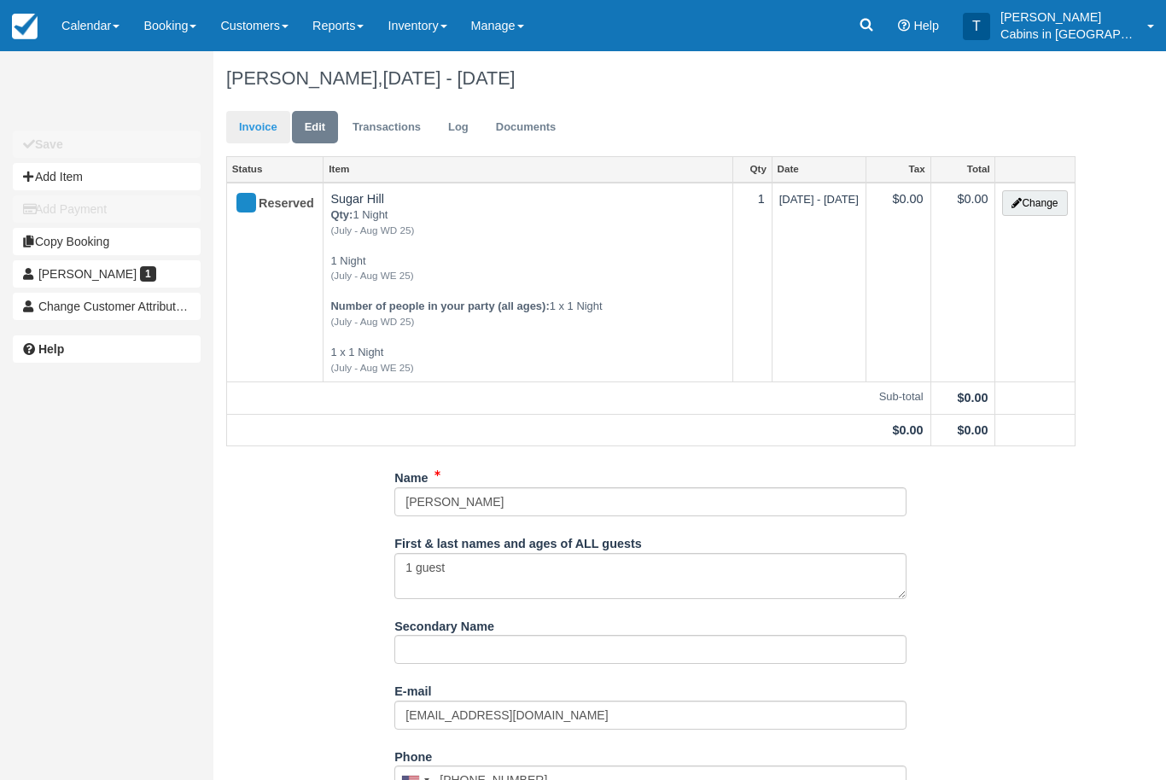
click at [253, 126] on link "Invoice" at bounding box center [258, 127] width 64 height 33
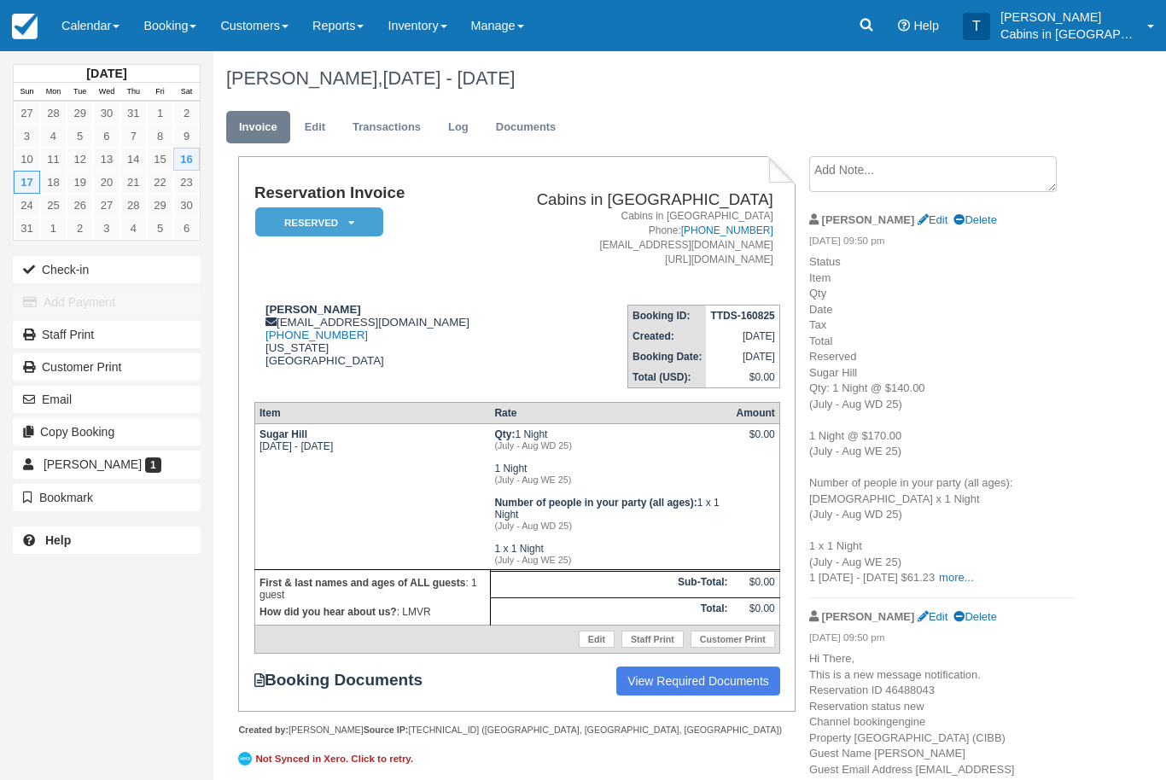
click at [342, 222] on em "Reserved" at bounding box center [319, 222] width 128 height 30
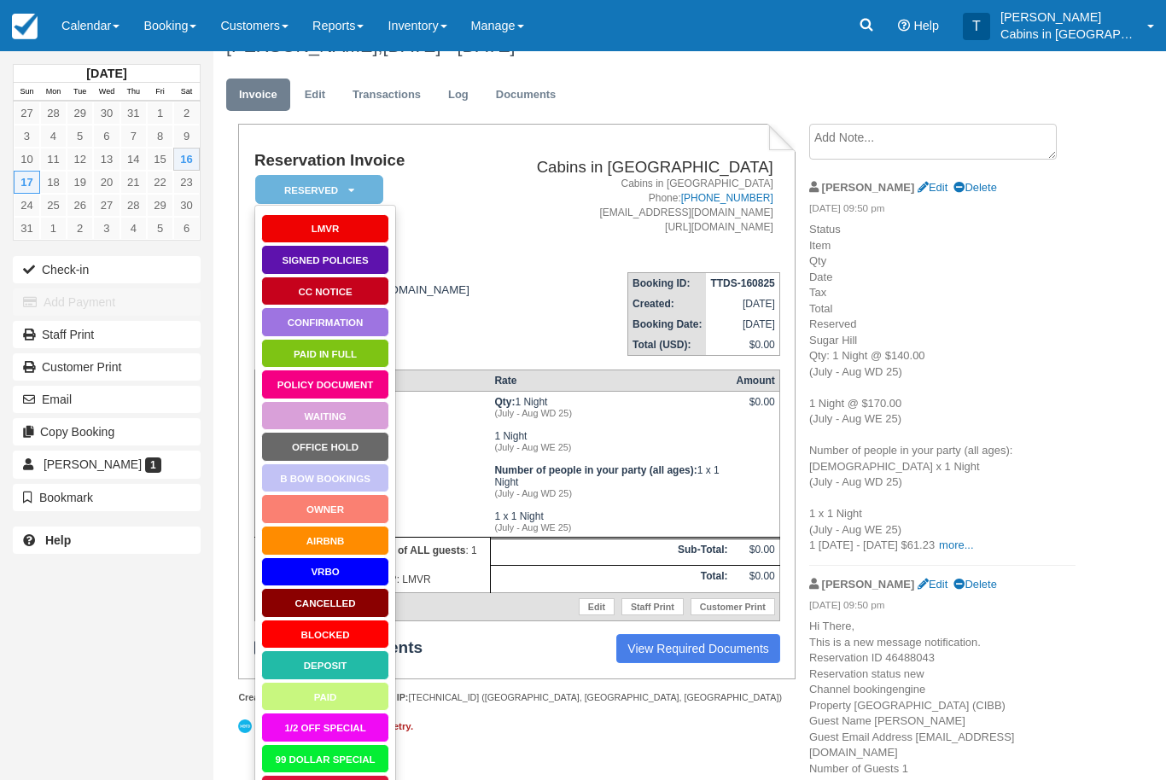
scroll to position [102, 0]
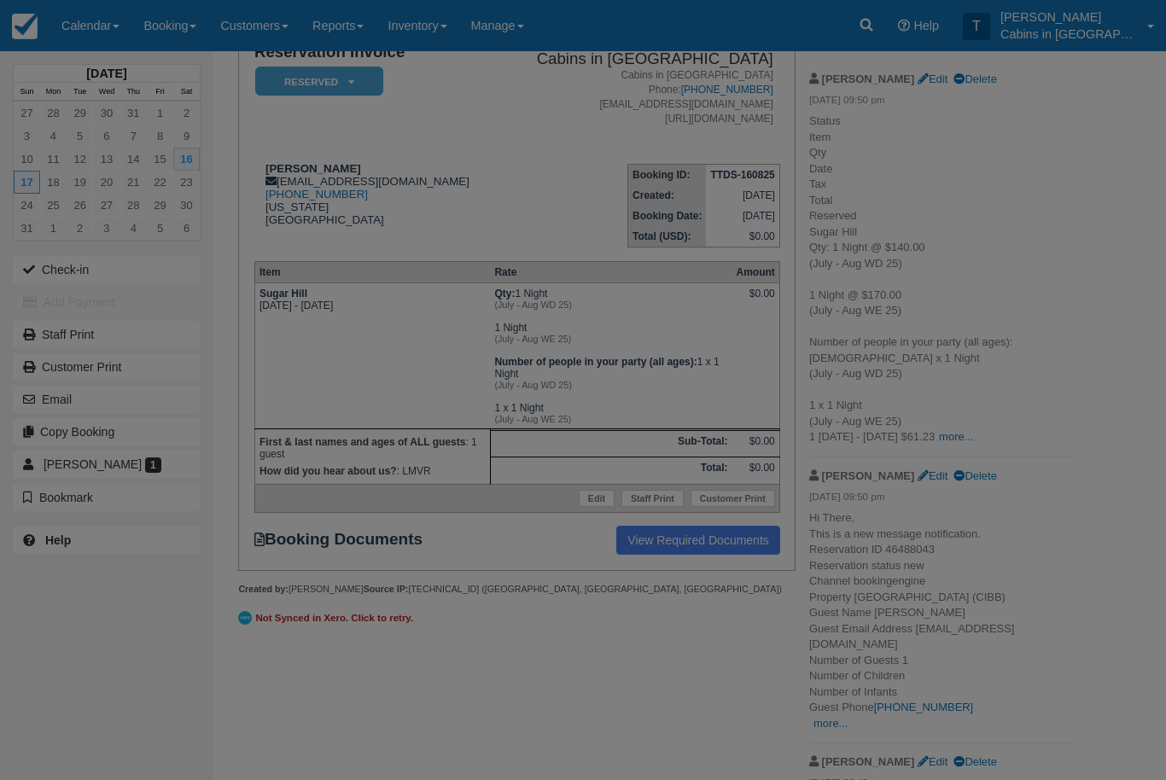
scroll to position [149, 0]
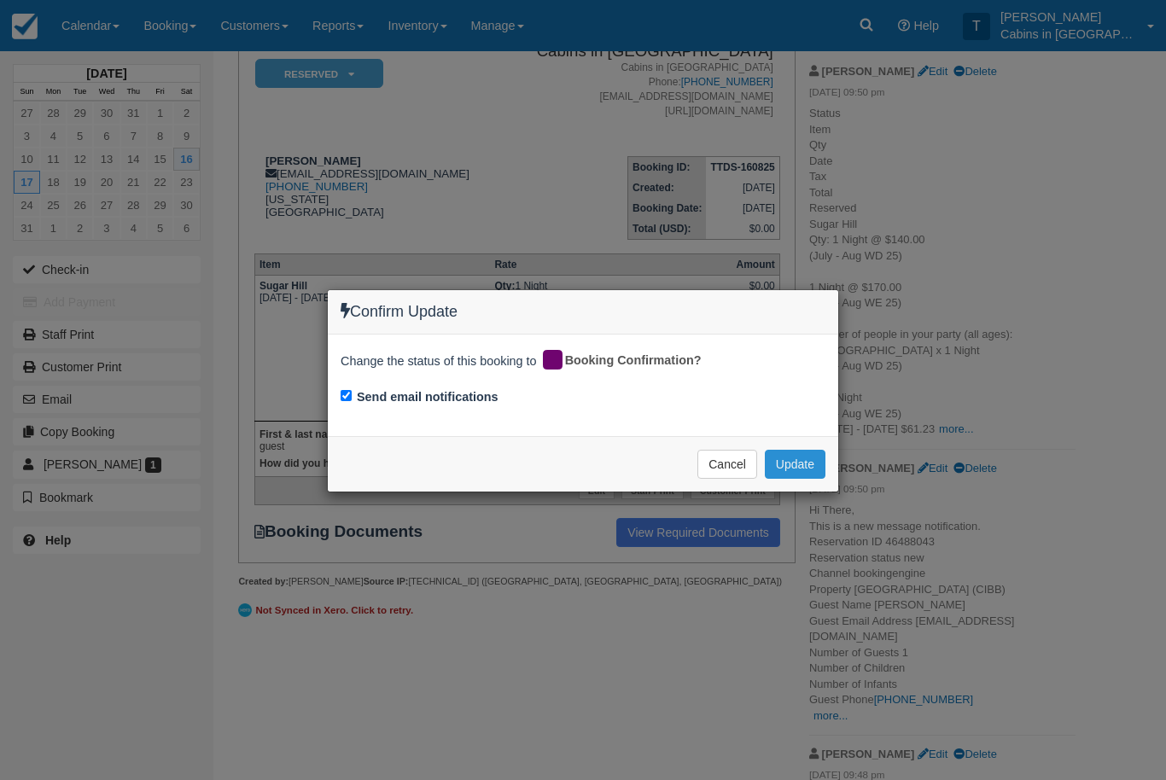
click at [808, 463] on button "Update" at bounding box center [795, 464] width 61 height 29
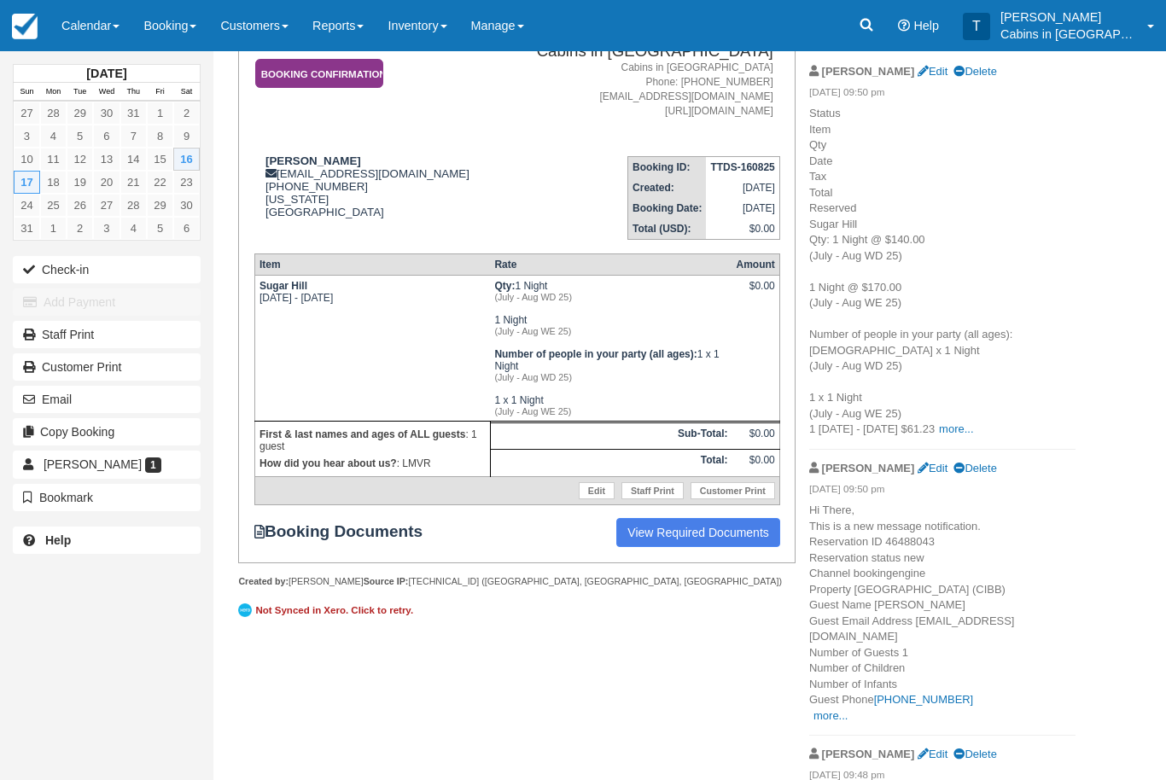
click at [343, 77] on em "Booking Confirmation" at bounding box center [319, 74] width 128 height 30
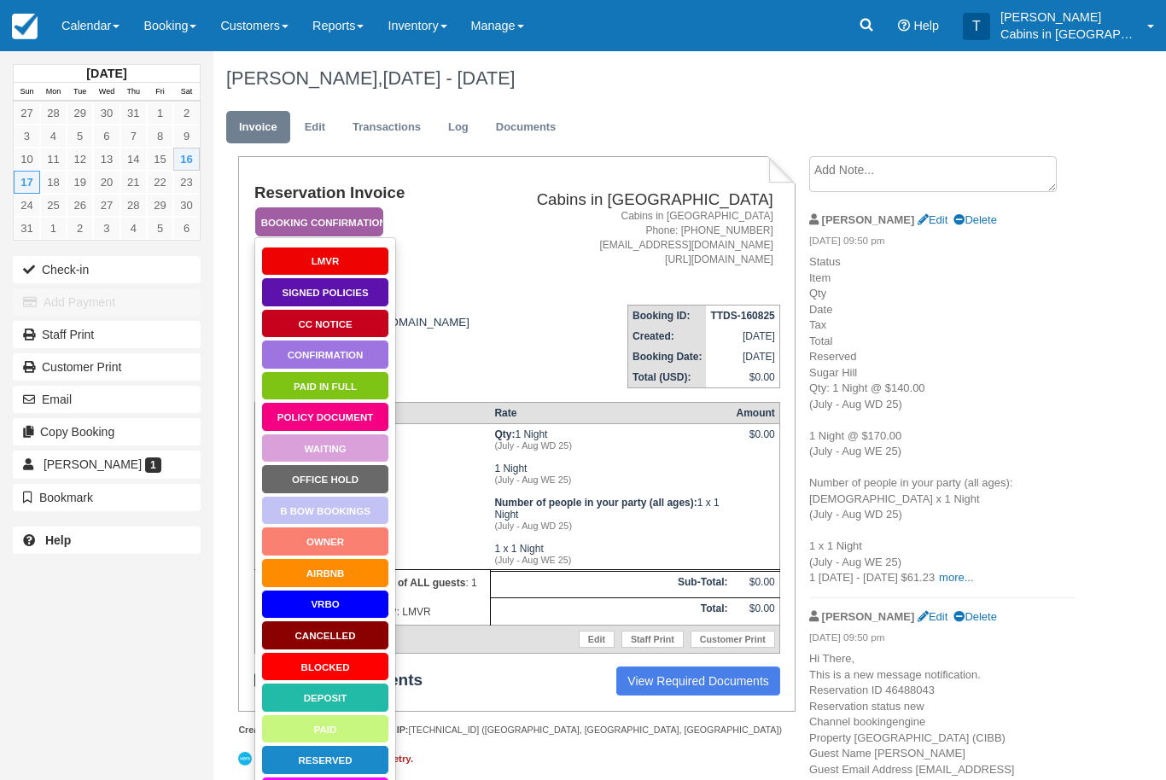
click at [353, 412] on link "Policy Document" at bounding box center [325, 417] width 128 height 30
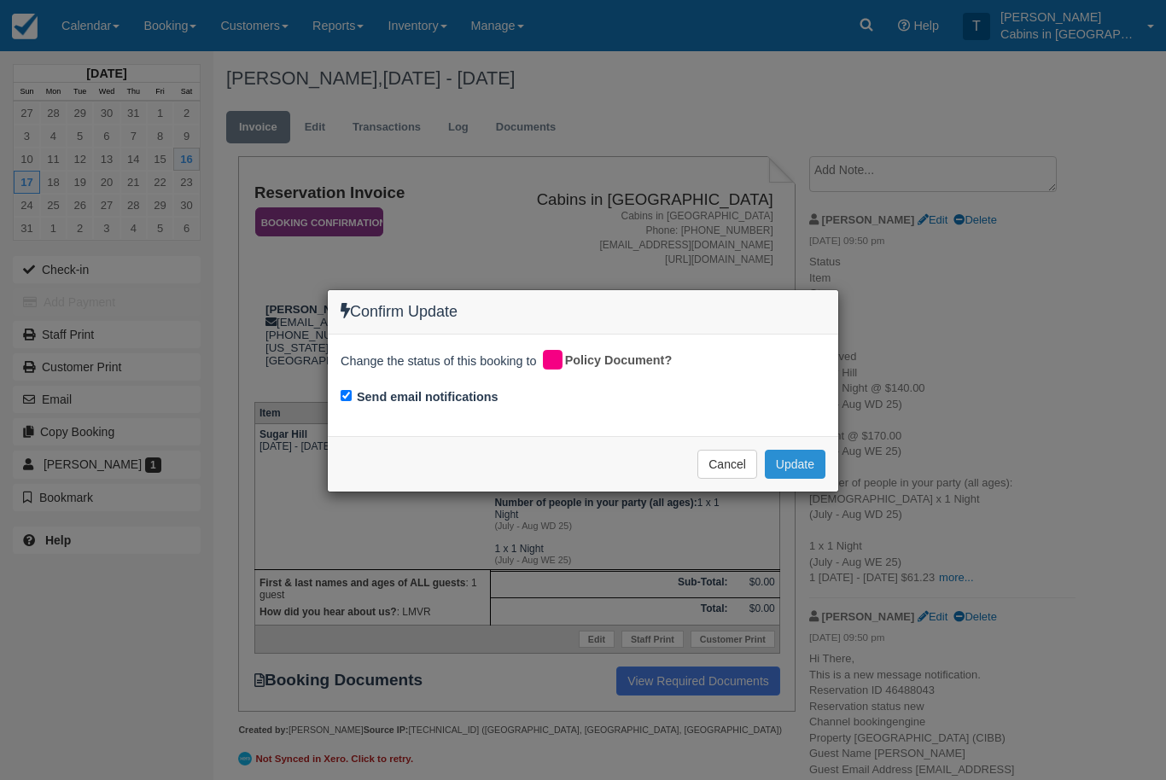
click at [793, 456] on button "Update" at bounding box center [795, 464] width 61 height 29
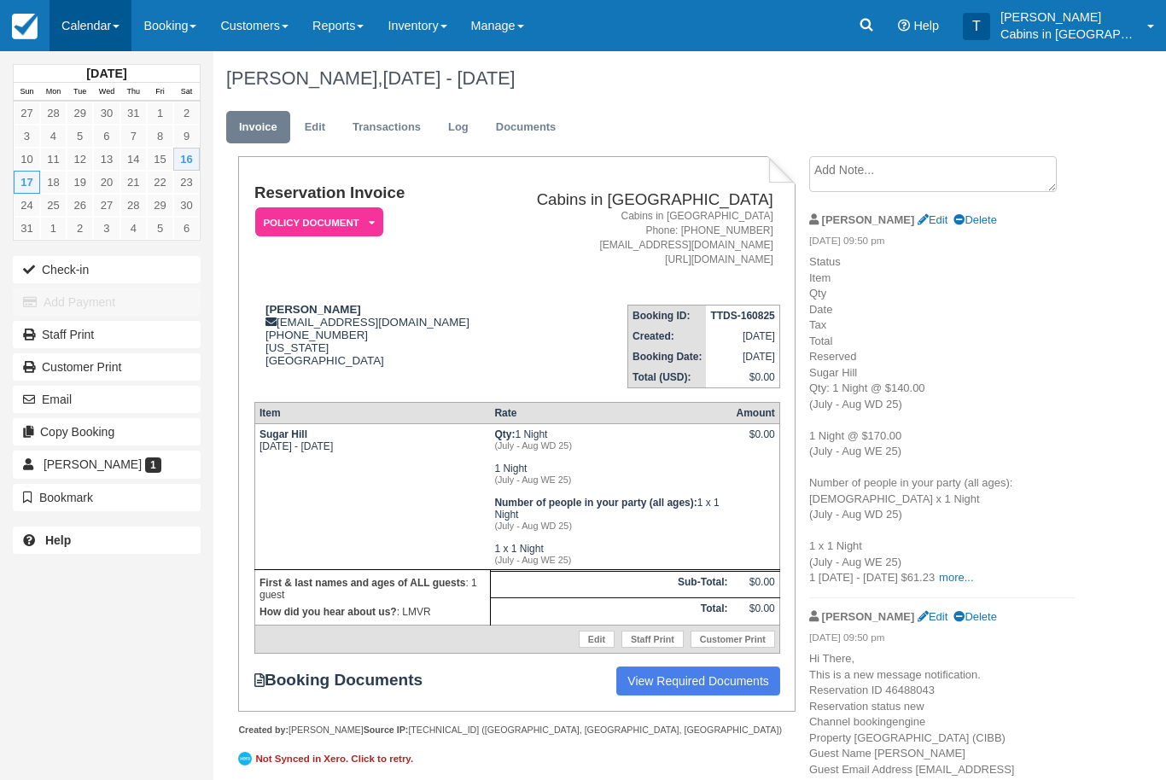
click at [104, 15] on link "Calendar" at bounding box center [91, 25] width 82 height 51
click at [115, 102] on link "Customer" at bounding box center [117, 109] width 135 height 36
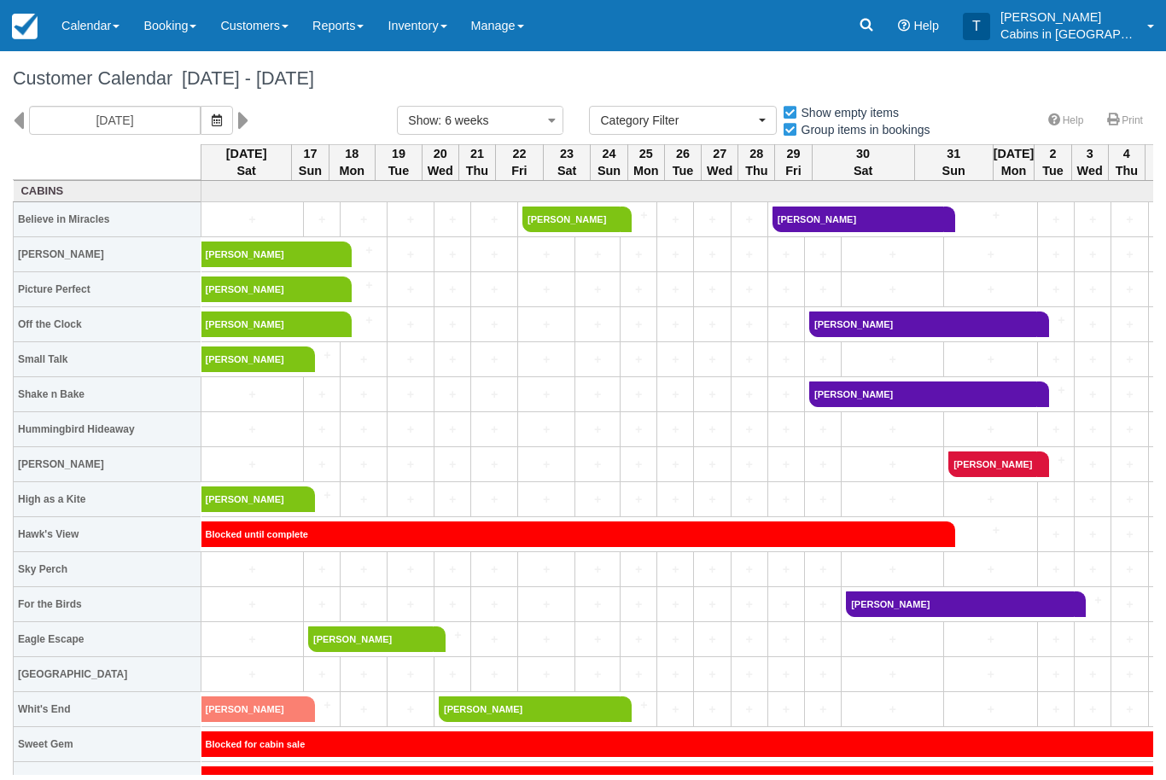
select select
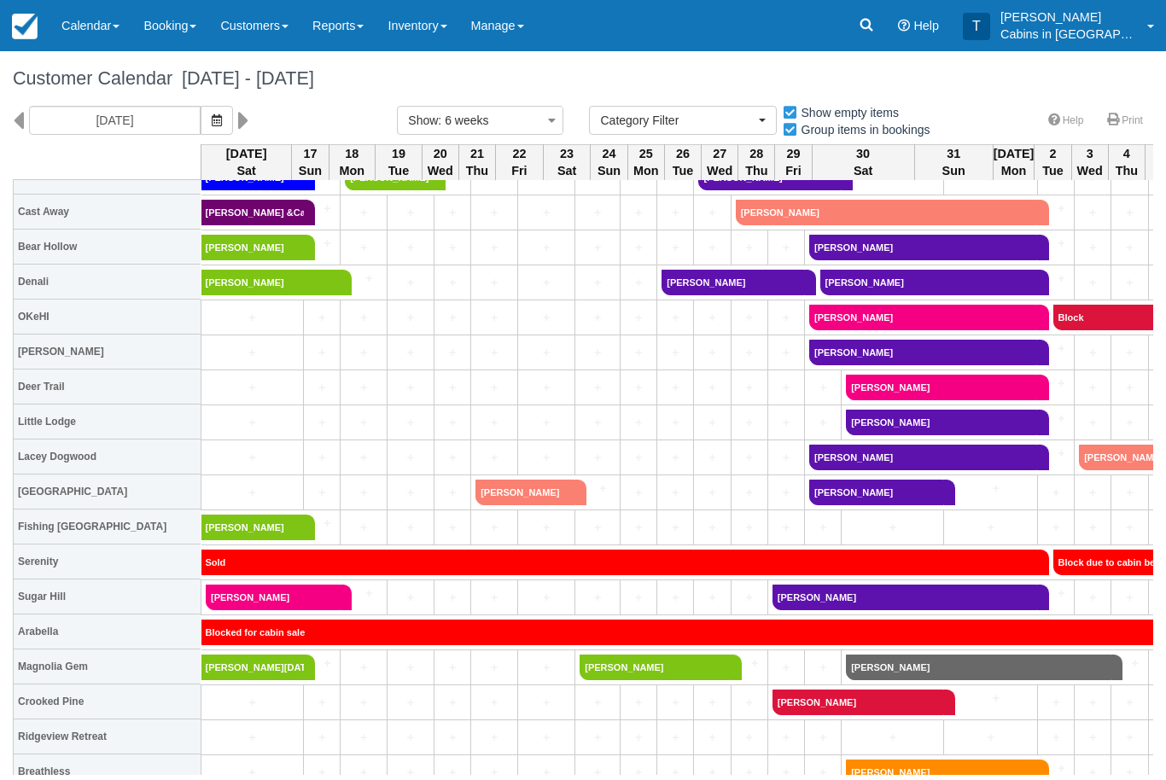
scroll to position [954, 0]
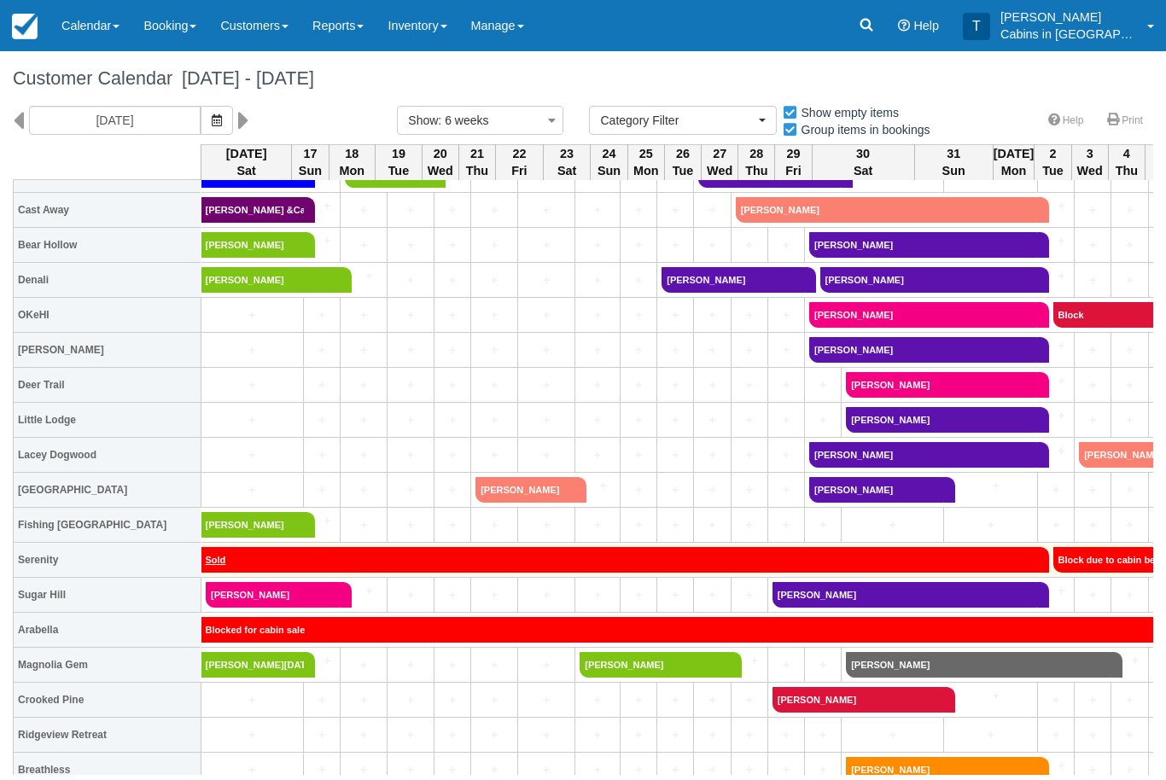
click at [281, 571] on link "Sold" at bounding box center [619, 560] width 837 height 26
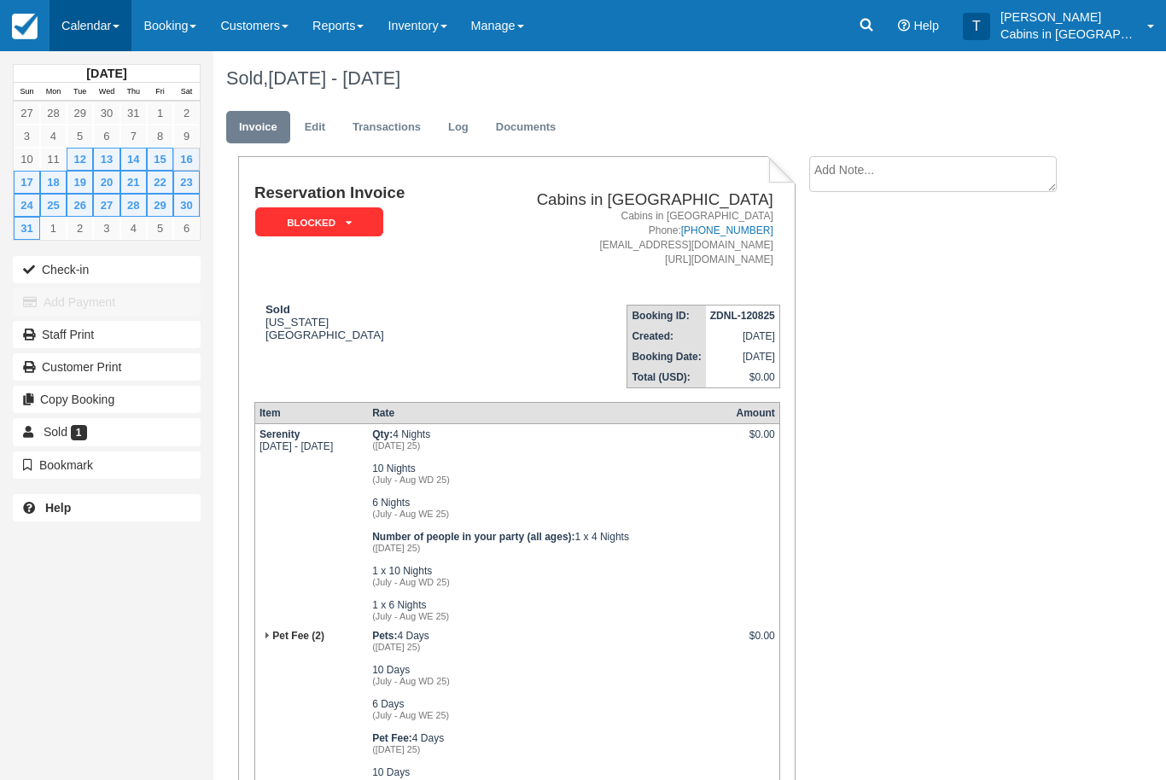
click at [110, 18] on link "Calendar" at bounding box center [91, 25] width 82 height 51
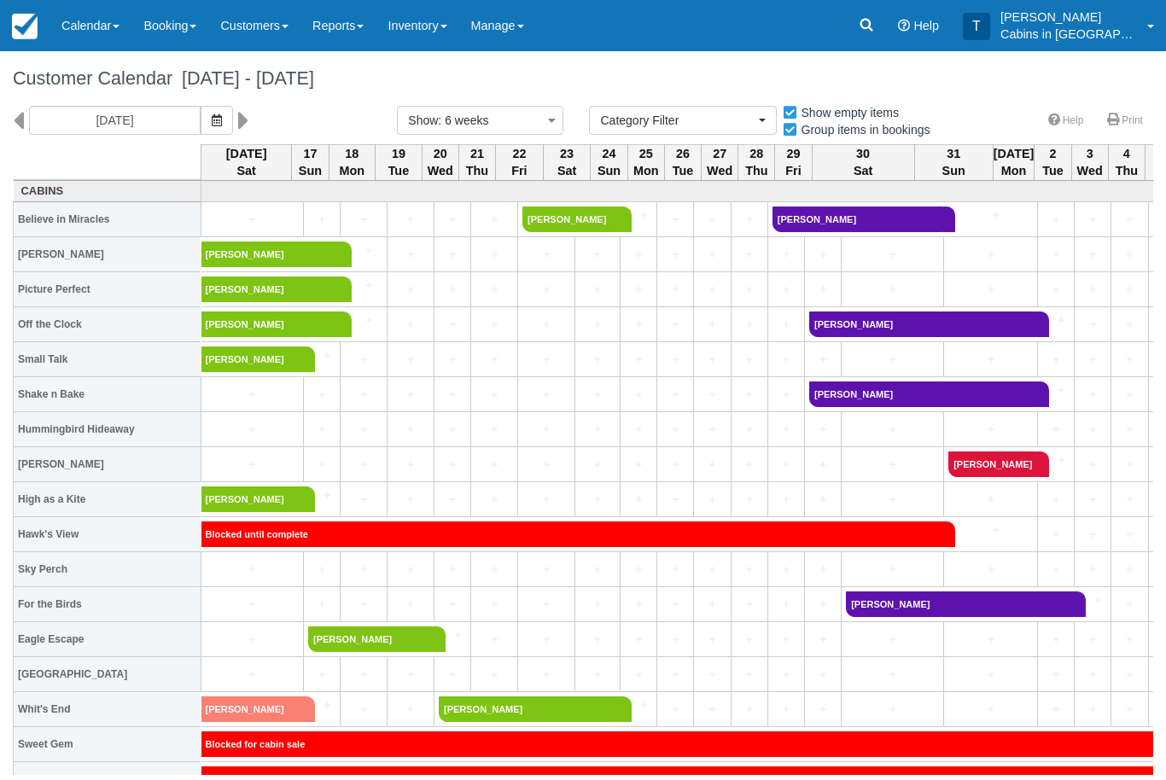
select select
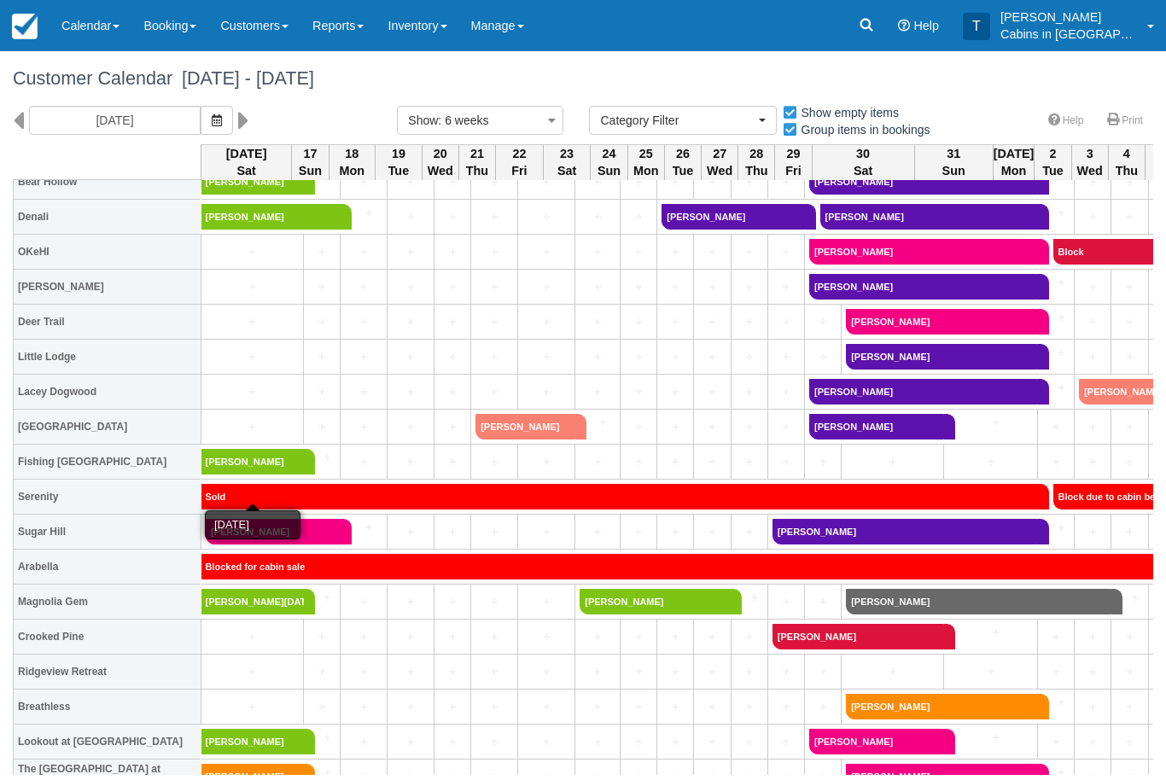
scroll to position [1018, 0]
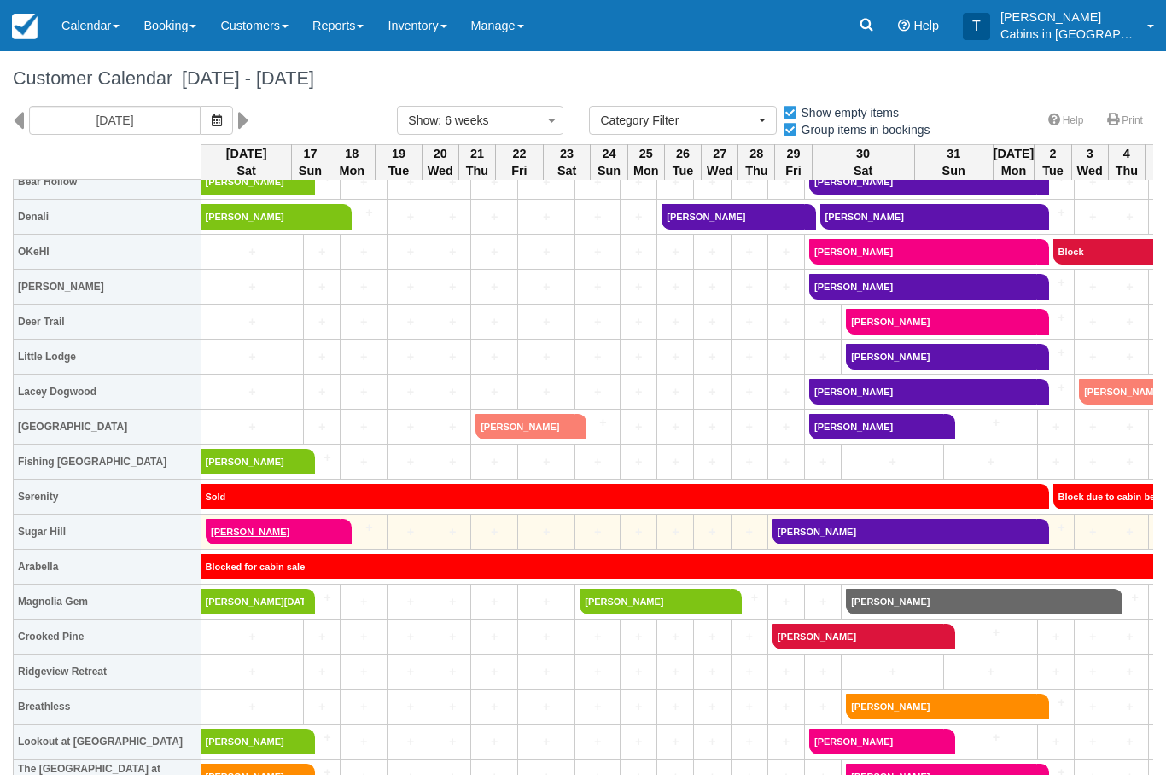
click at [314, 519] on link "[PERSON_NAME]" at bounding box center [273, 532] width 135 height 26
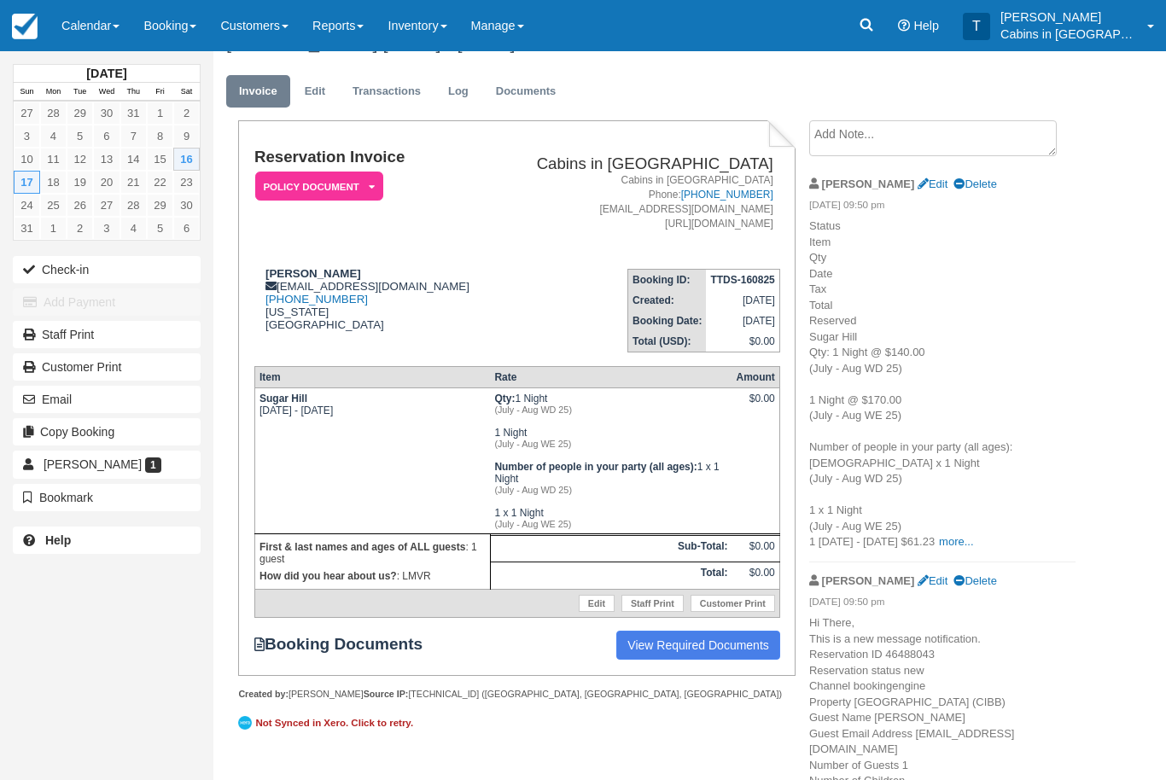
scroll to position [43, 0]
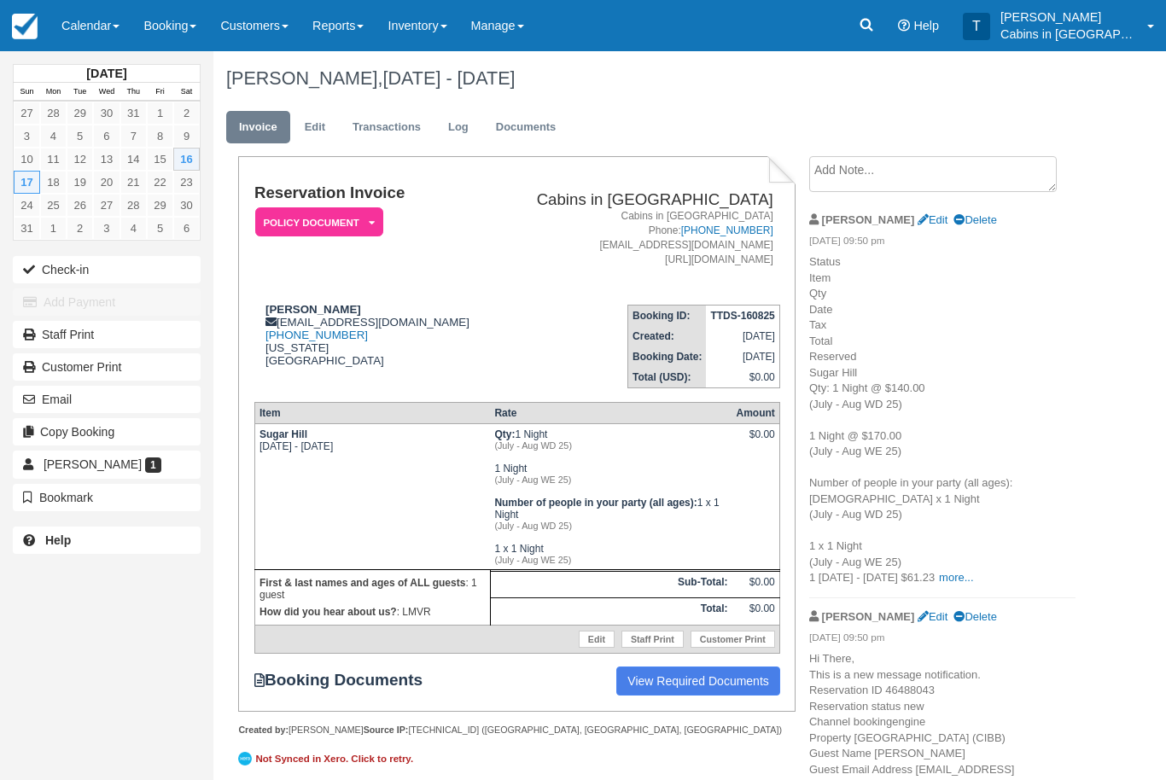
scroll to position [43, 0]
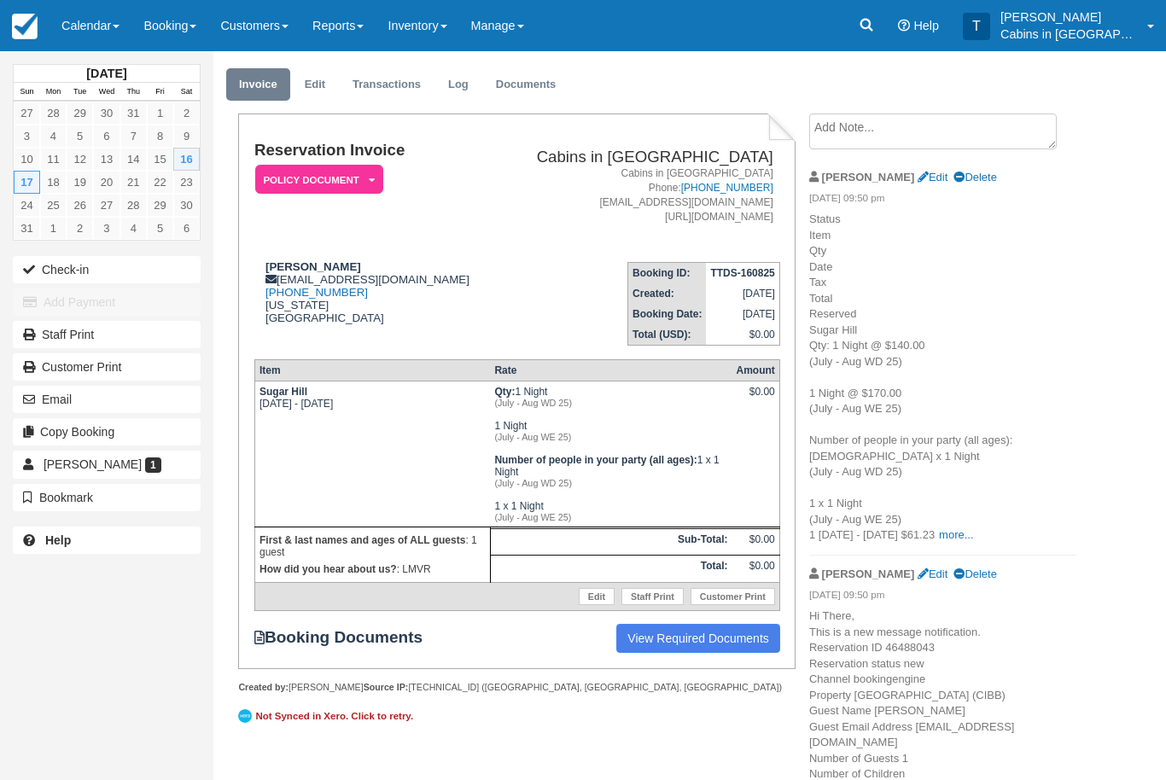
click at [853, 147] on textarea at bounding box center [933, 132] width 248 height 36
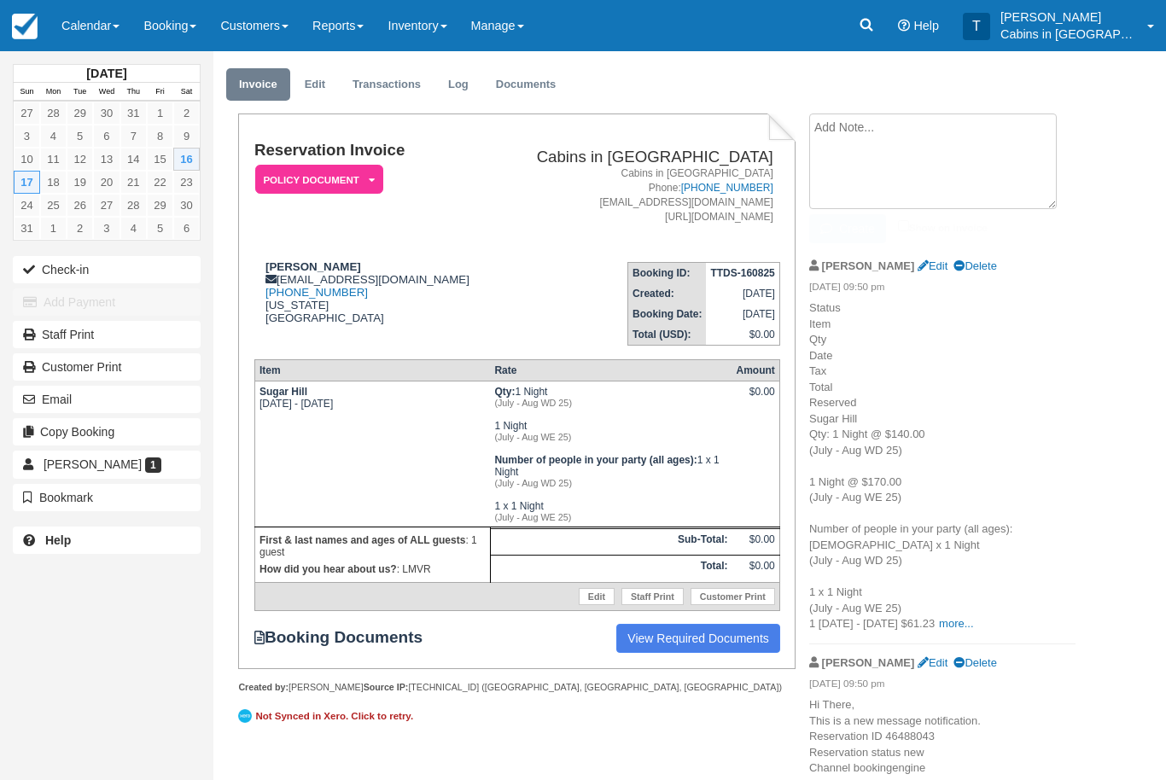
scroll to position [42, 0]
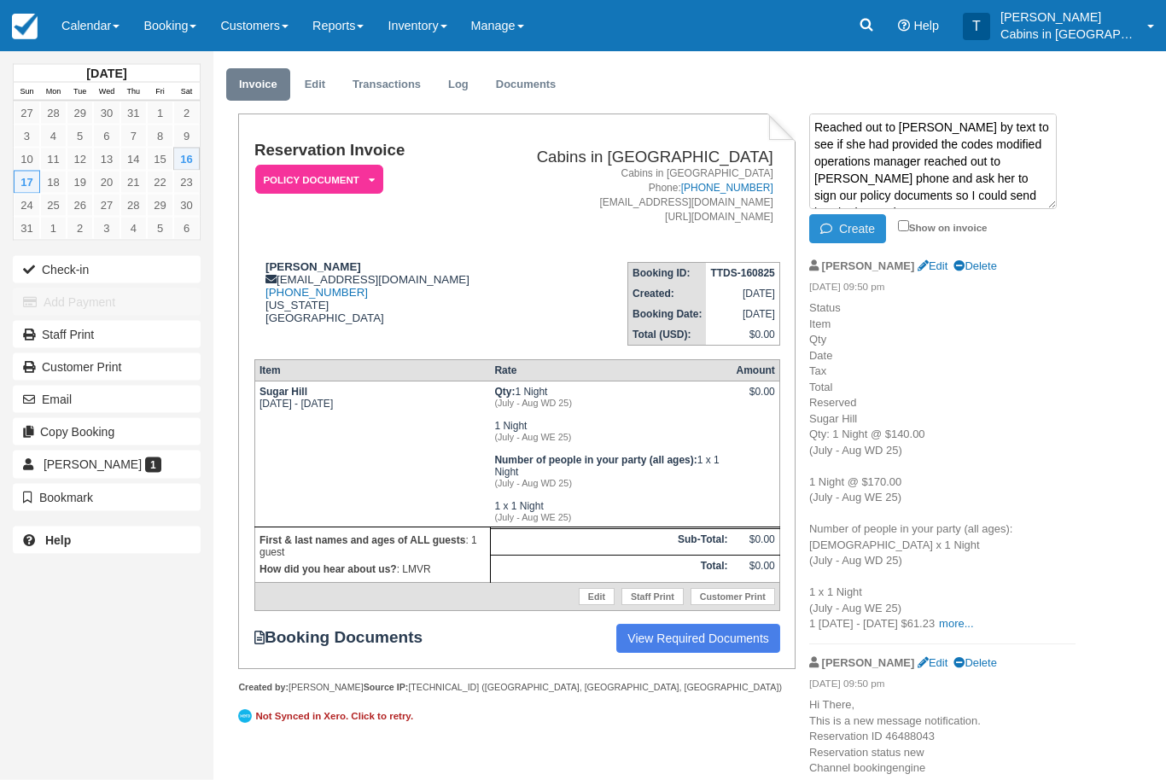
type textarea "Reached out to [PERSON_NAME] by text to see if she had provided the codes modif…"
click at [866, 224] on button "Create" at bounding box center [847, 229] width 77 height 29
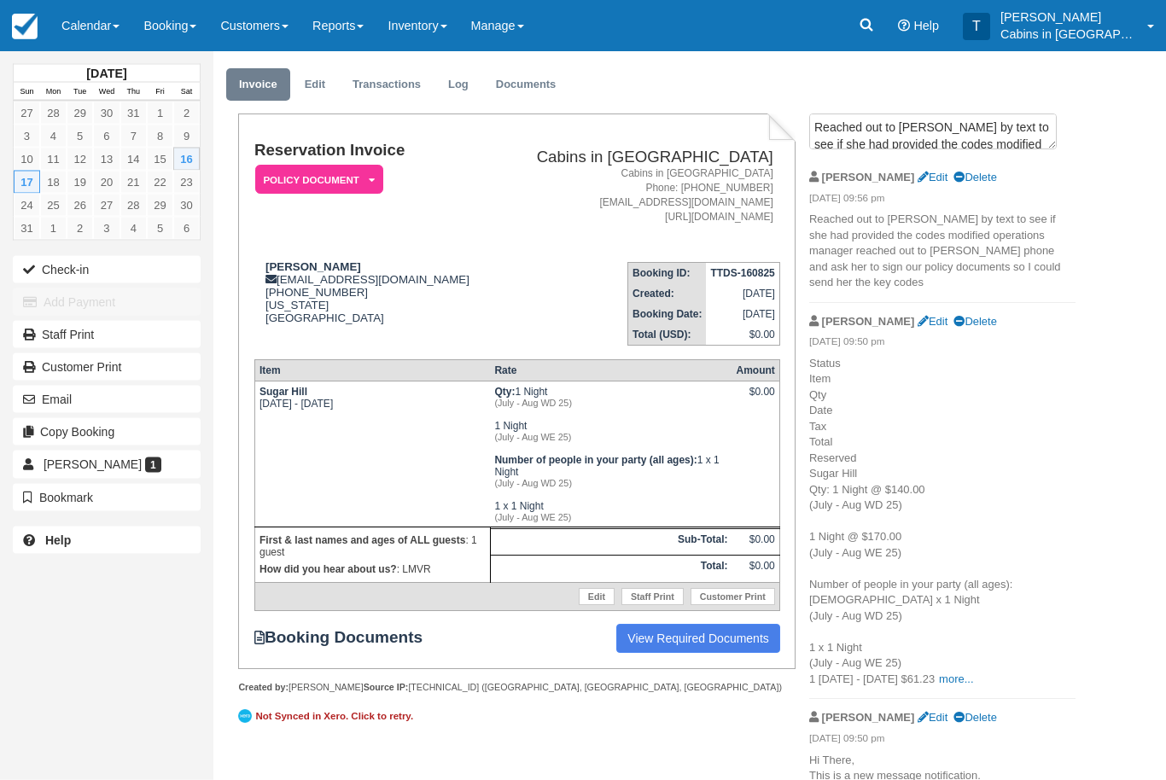
scroll to position [43, 0]
